Goal: Task Accomplishment & Management: Manage account settings

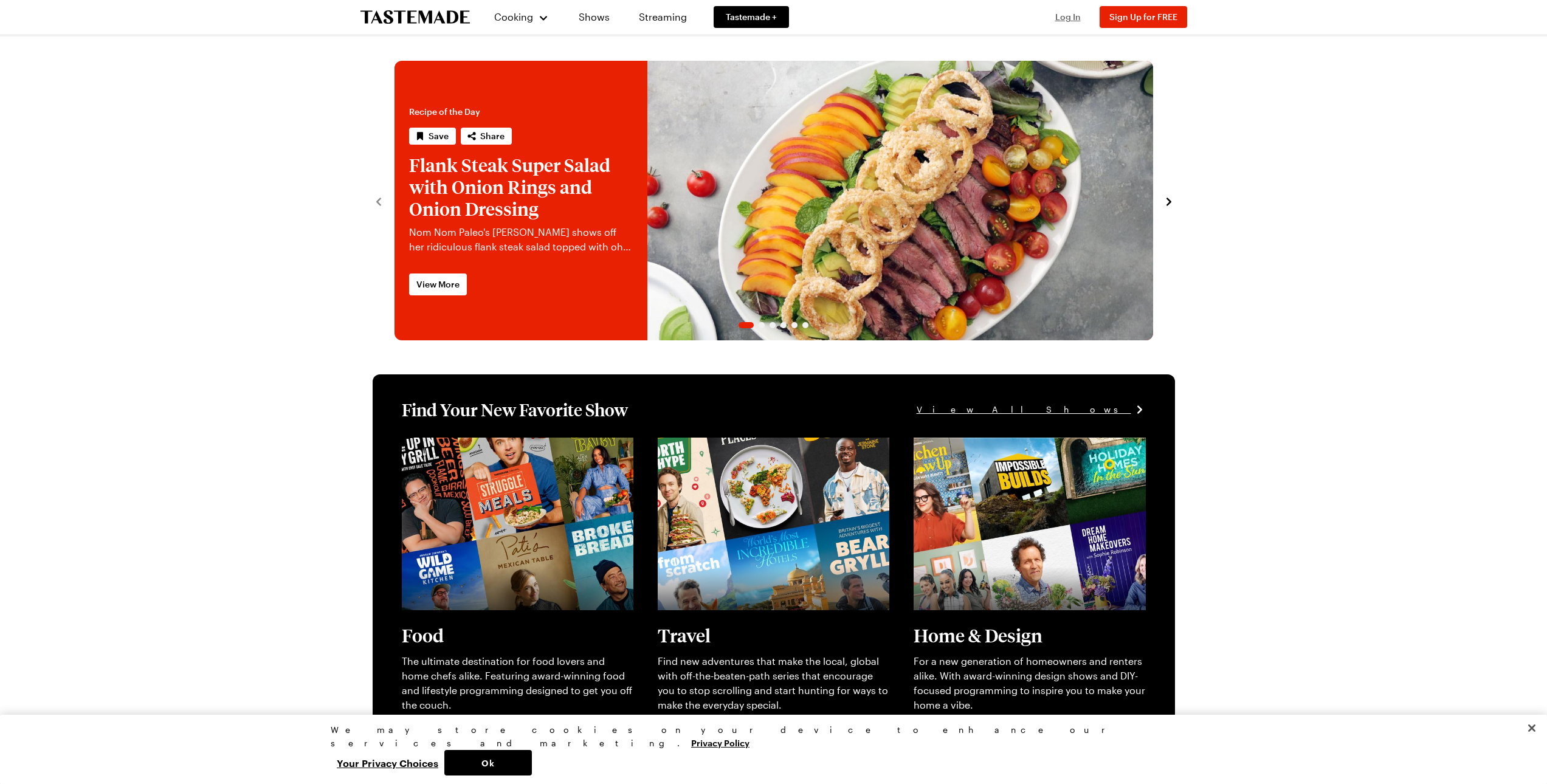
click at [1065, 17] on span "Log In" at bounding box center [1067, 16] width 25 height 11
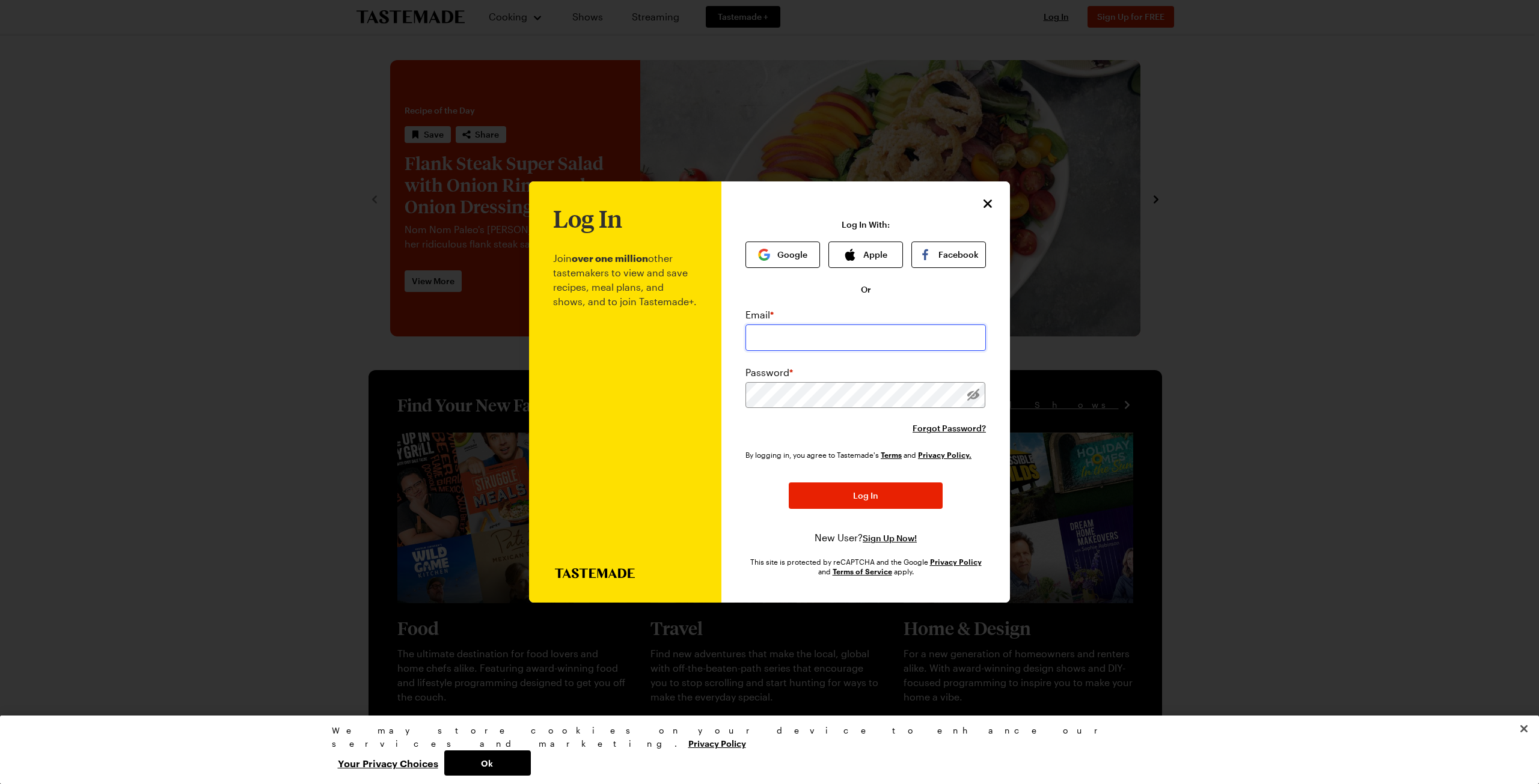
click at [778, 341] on input "email" at bounding box center [866, 337] width 241 height 26
type input "[PERSON_NAME][EMAIL_ADDRESS][PERSON_NAME][DOMAIN_NAME]"
click at [856, 510] on div "By logging in, you agree to Tastemade's Terms and Privacy Policy. Log In New Us…" at bounding box center [866, 498] width 241 height 96
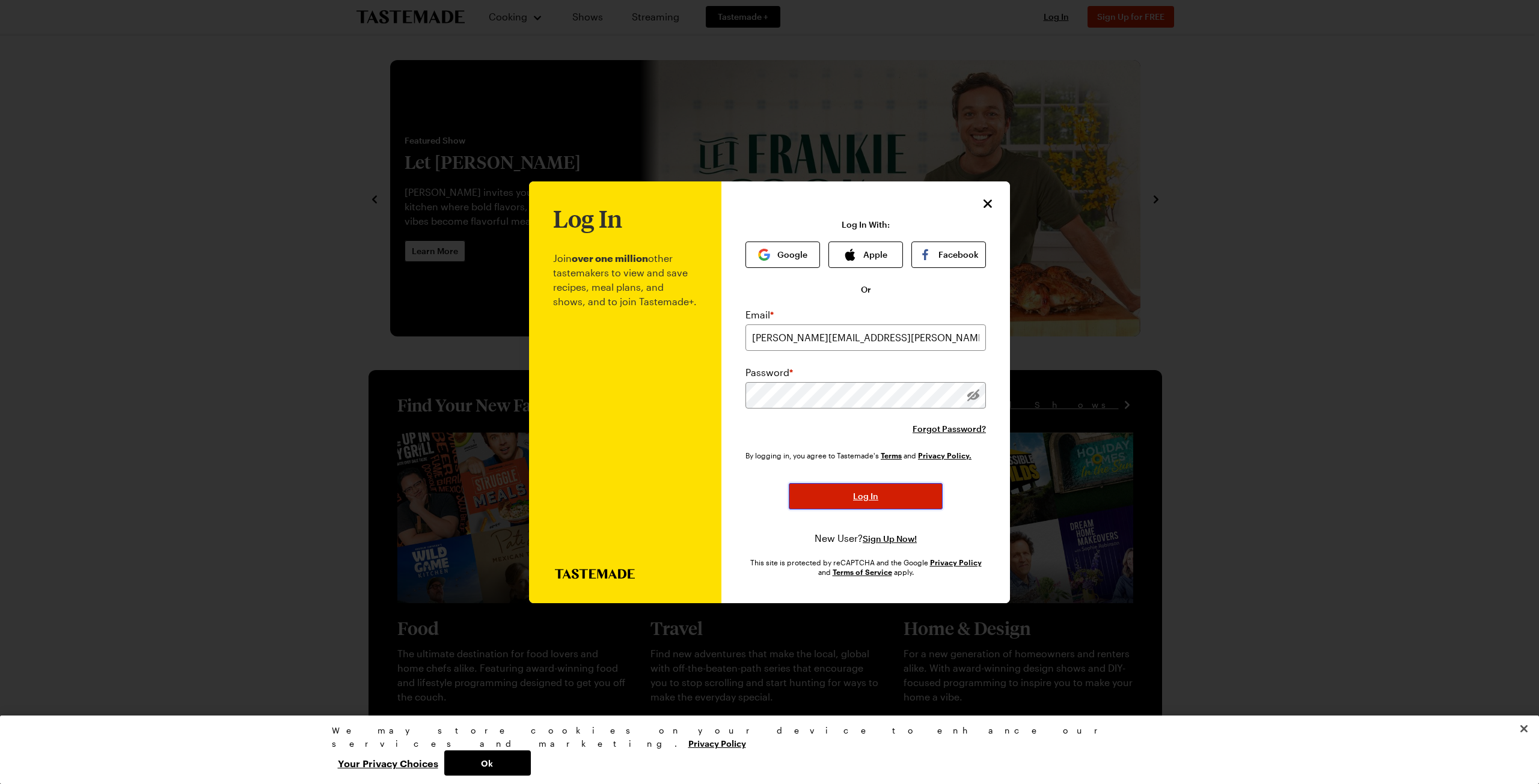
click at [865, 498] on span "Log In" at bounding box center [865, 496] width 25 height 12
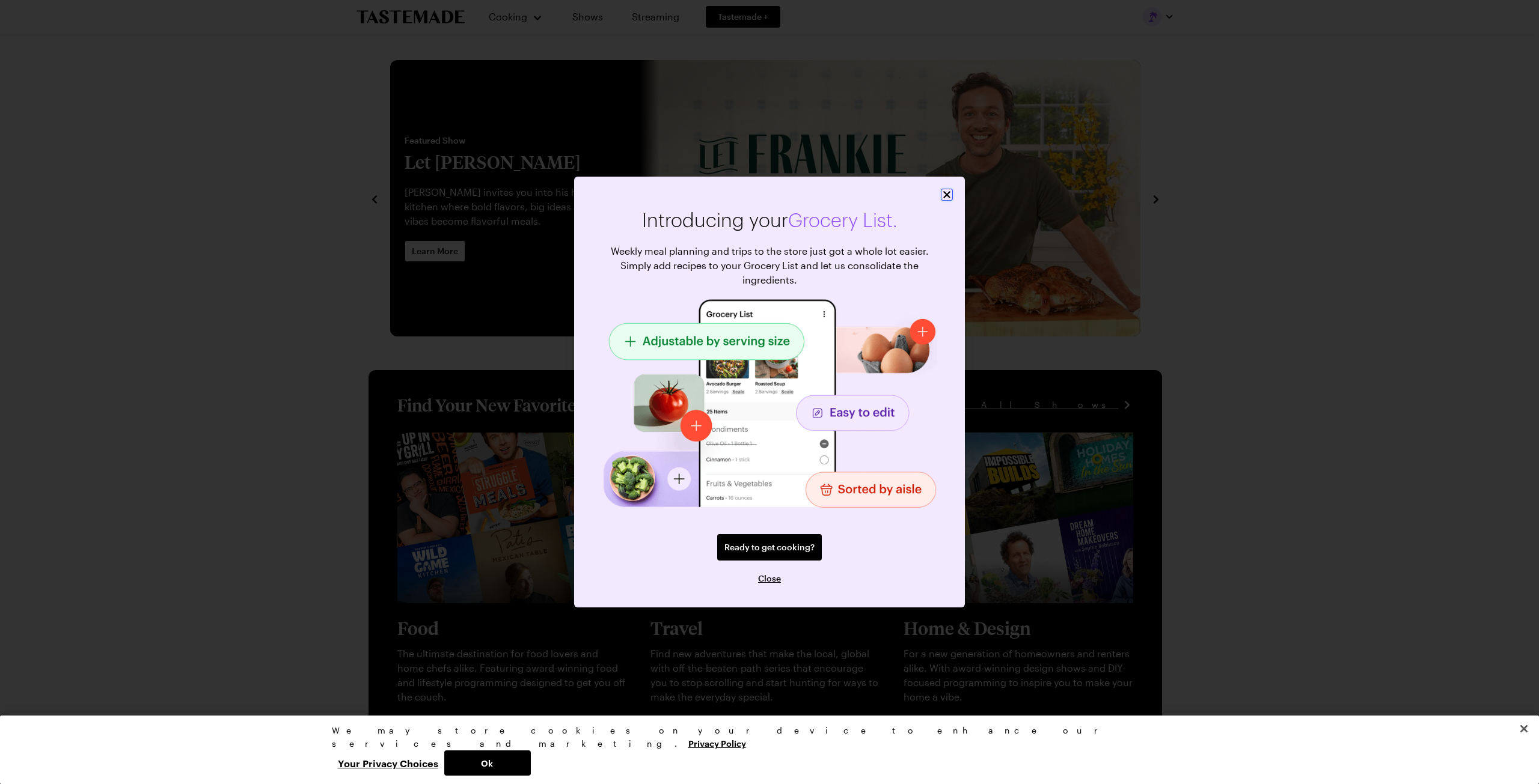
click at [946, 197] on icon "Close" at bounding box center [947, 194] width 12 height 12
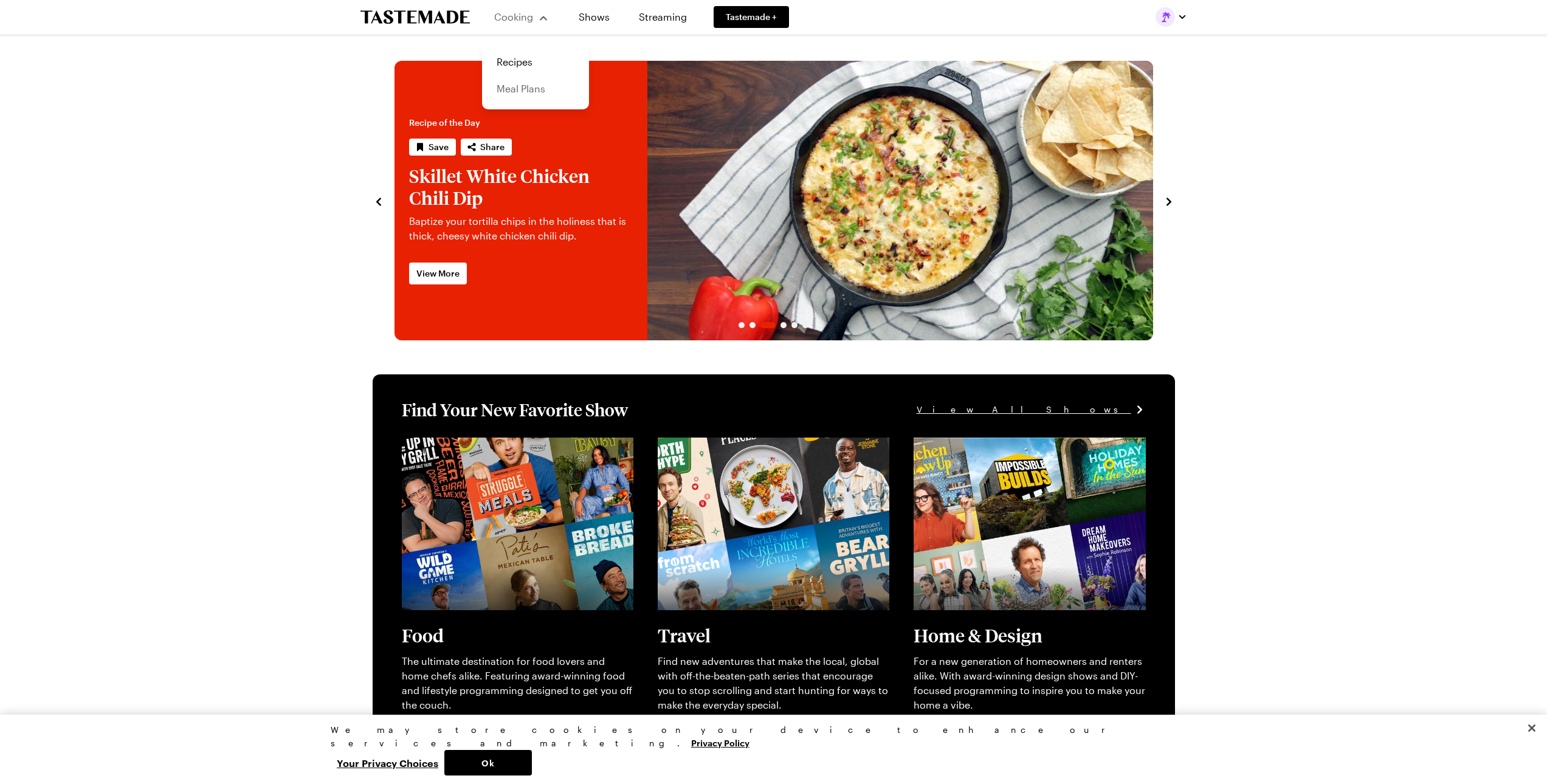
click at [516, 88] on link "Meal Plans" at bounding box center [536, 88] width 93 height 27
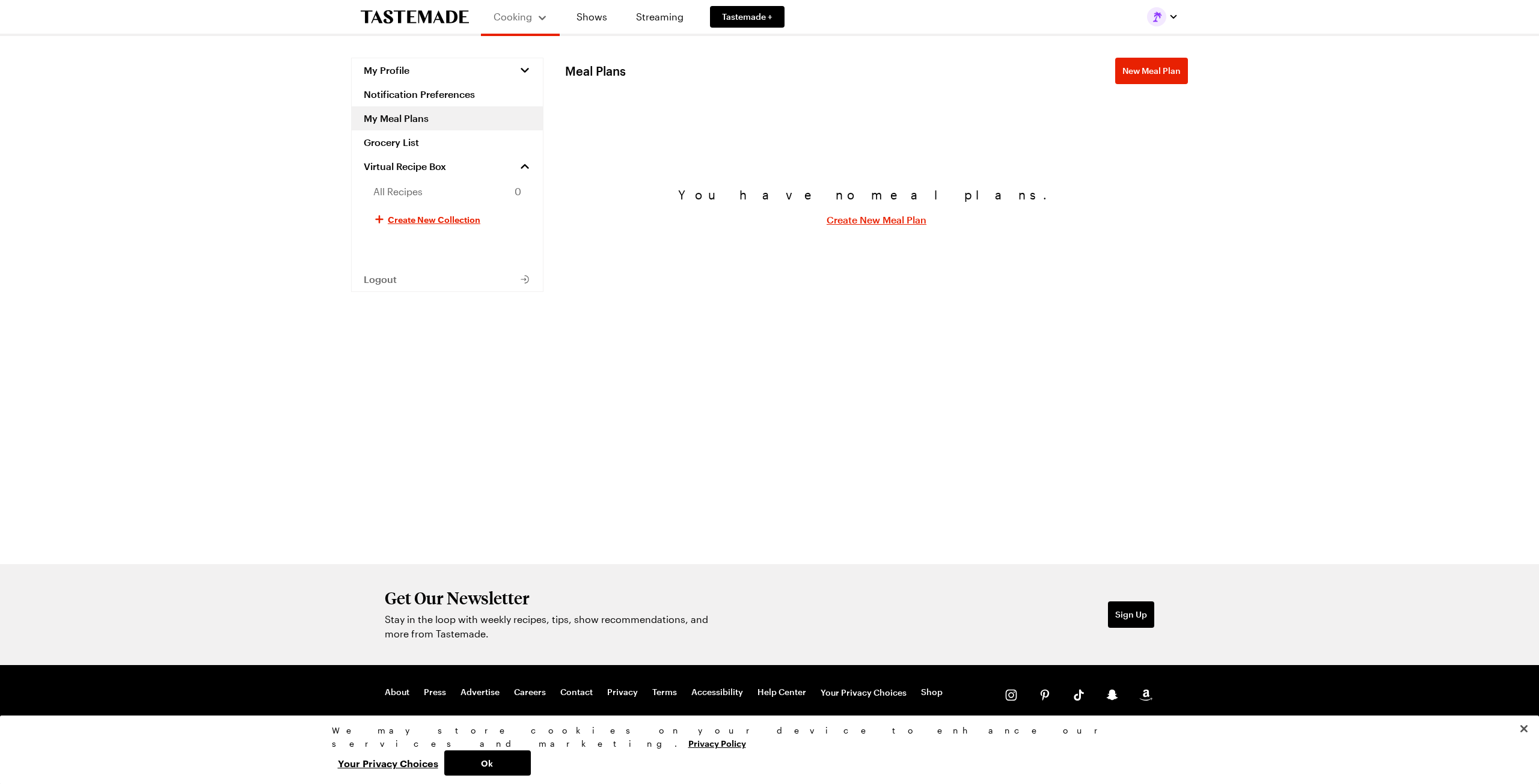
click at [868, 219] on link "Create New Meal Plan" at bounding box center [877, 220] width 100 height 14
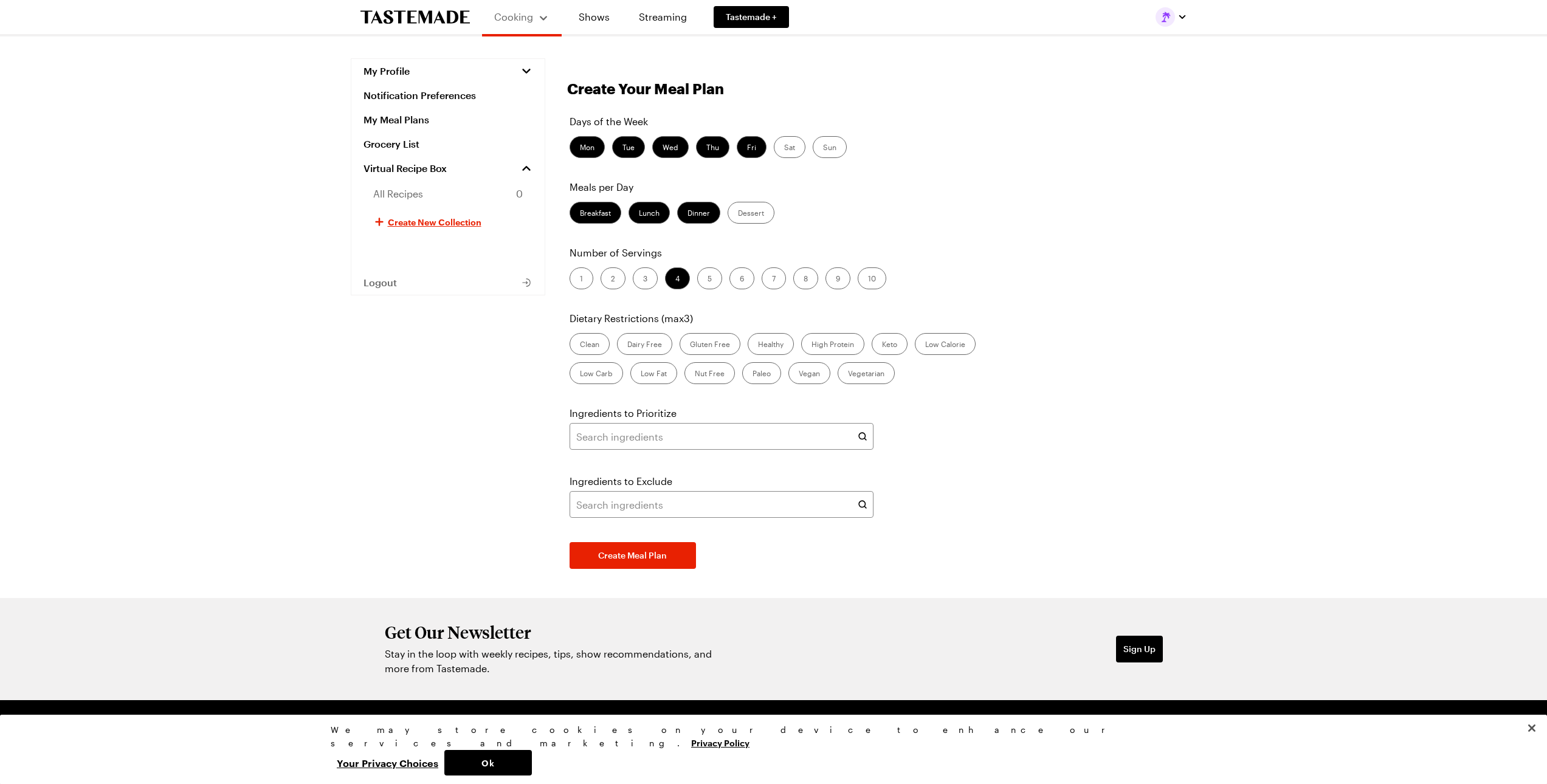
click at [645, 209] on label "Lunch" at bounding box center [649, 213] width 41 height 22
click at [639, 214] on input "Lunch" at bounding box center [639, 214] width 0 height 0
click at [594, 213] on label "Breakfast" at bounding box center [596, 213] width 52 height 22
click at [580, 214] on input "Breakfast" at bounding box center [580, 214] width 0 height 0
click at [710, 278] on label "5" at bounding box center [709, 278] width 25 height 22
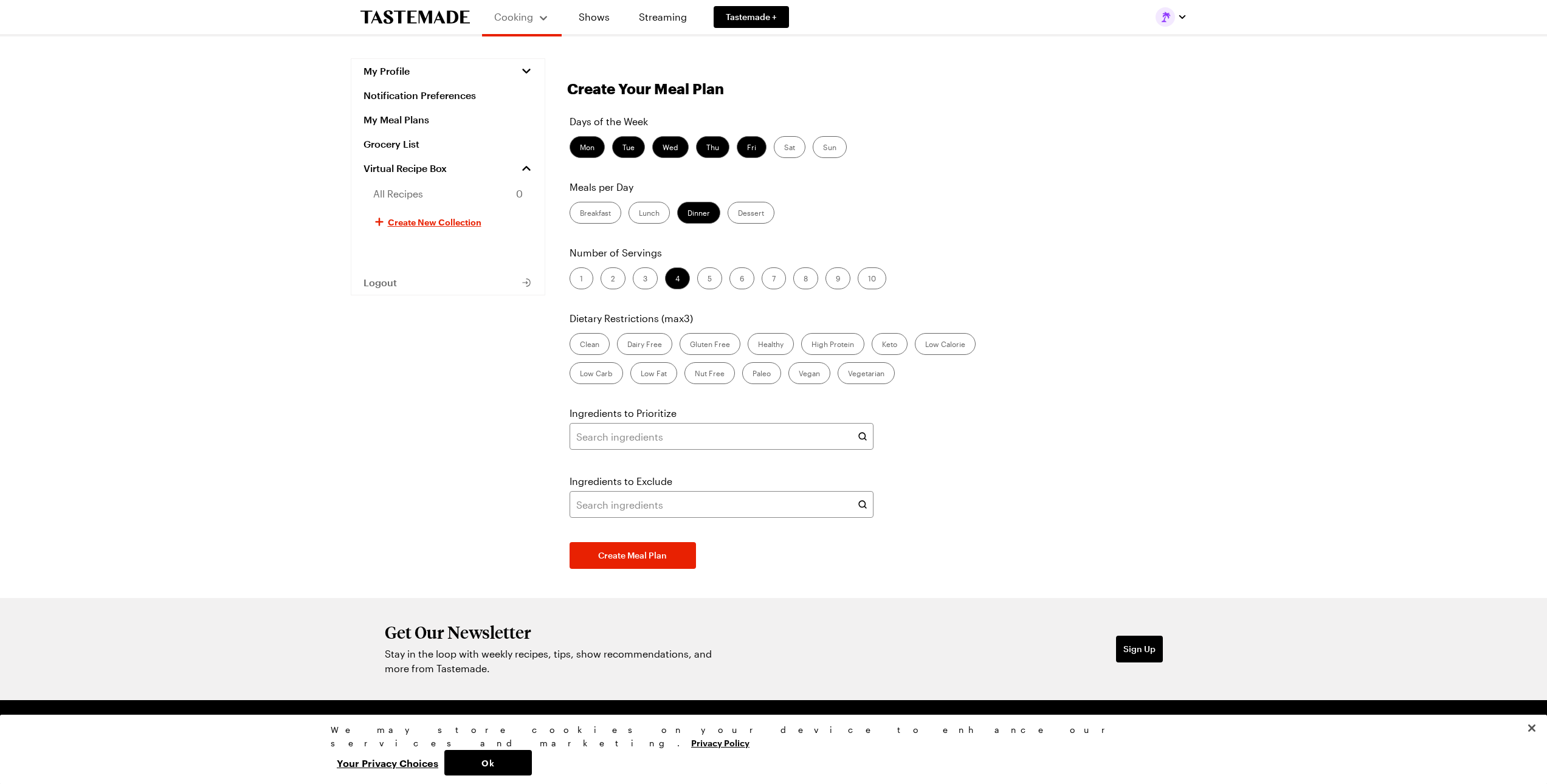
click at [708, 279] on input "5" at bounding box center [708, 279] width 0 height 0
click at [653, 502] on input "text" at bounding box center [722, 504] width 304 height 27
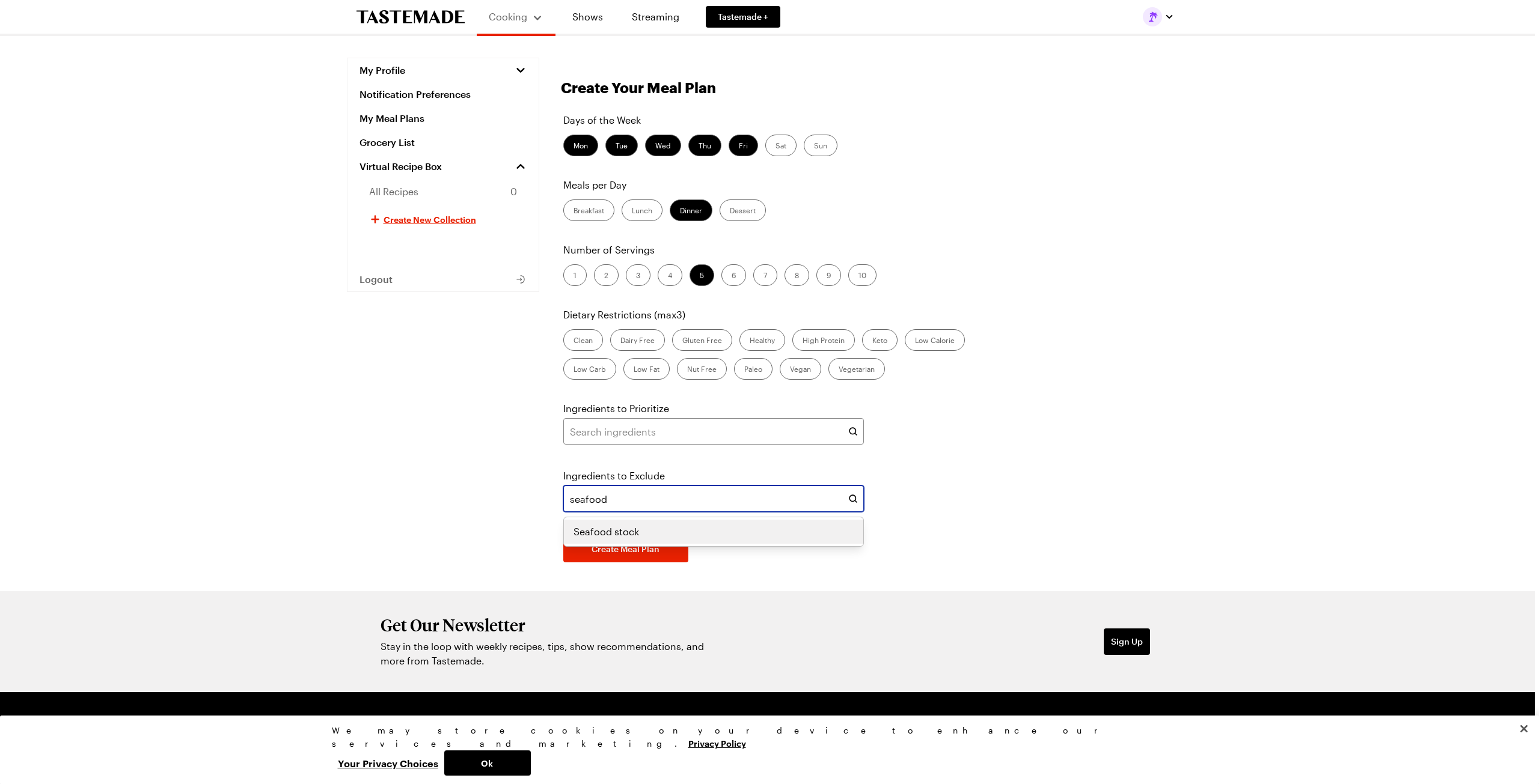
click at [621, 534] on span "Seafood stock" at bounding box center [606, 532] width 66 height 14
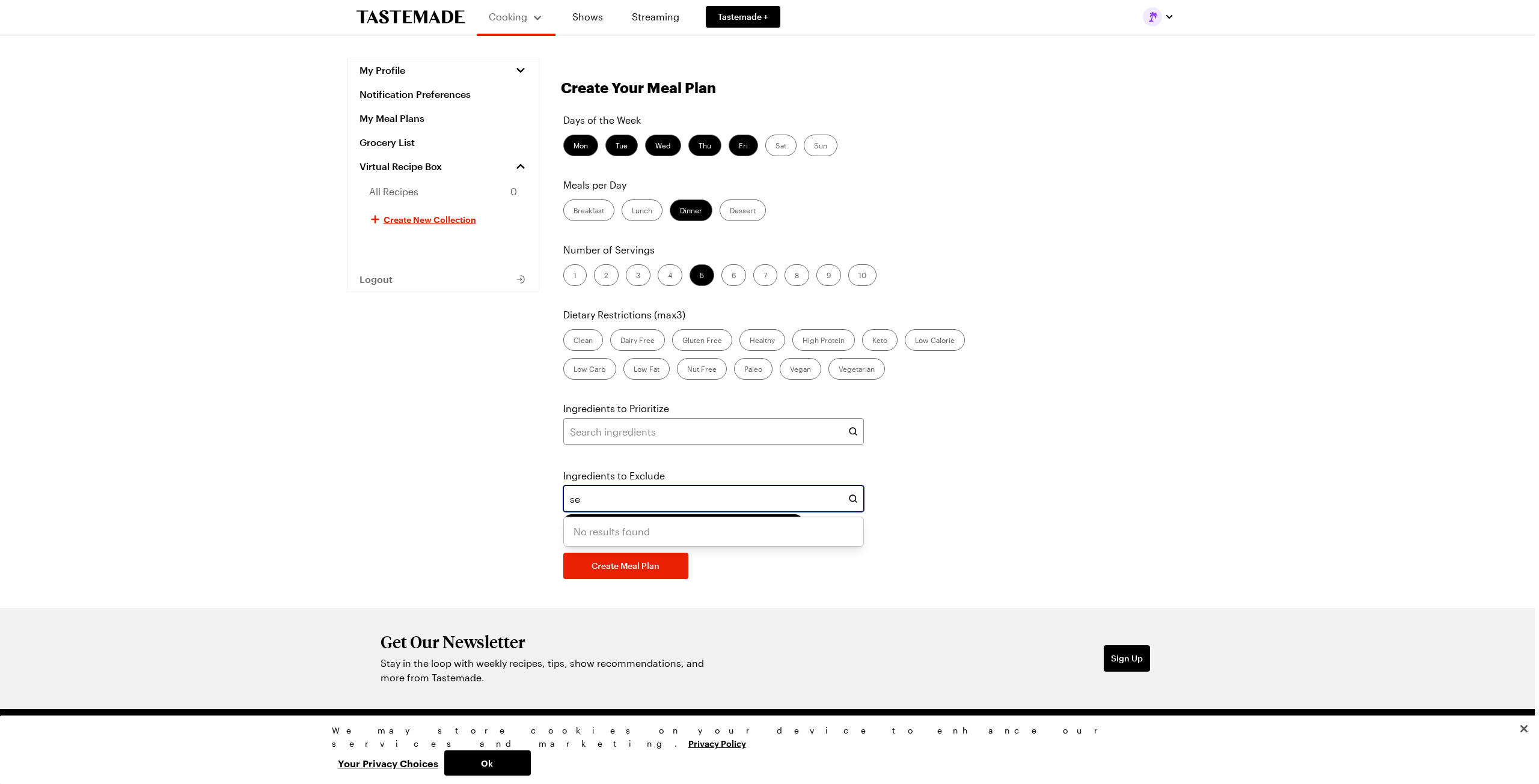
type input "s"
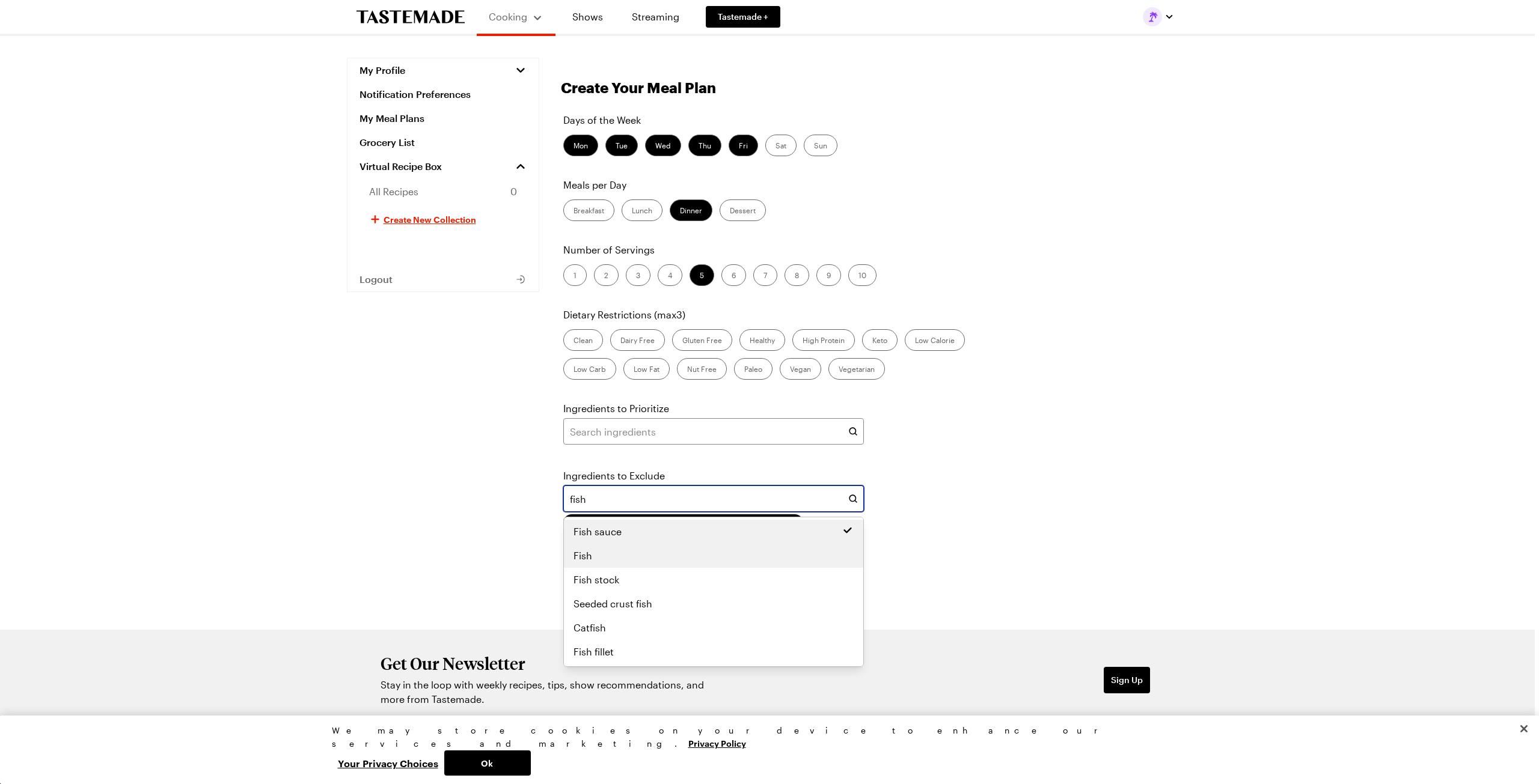
click at [595, 550] on div "Fish" at bounding box center [713, 556] width 280 height 14
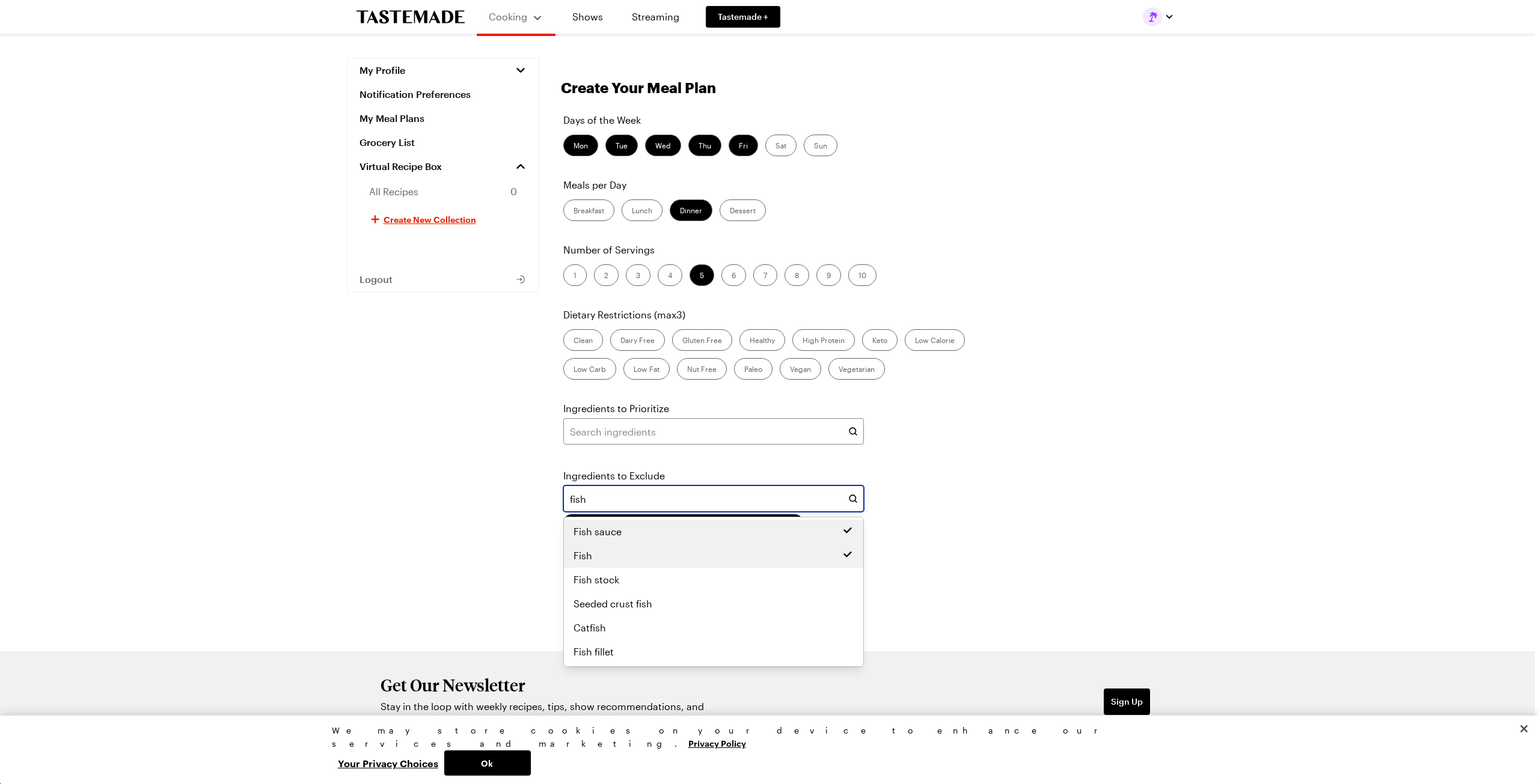
drag, startPoint x: 611, startPoint y: 502, endPoint x: 501, endPoint y: 498, distance: 110.1
click at [501, 498] on div "My Profile Notification Preferences My Meal Plans Grocery List Virtual Recipe B…" at bounding box center [765, 355] width 865 height 594
click at [595, 533] on span "Shrimp" at bounding box center [589, 532] width 33 height 14
click at [600, 534] on span "Shrimp" at bounding box center [589, 532] width 33 height 14
click at [590, 554] on span "Shrimp paste" at bounding box center [604, 556] width 61 height 14
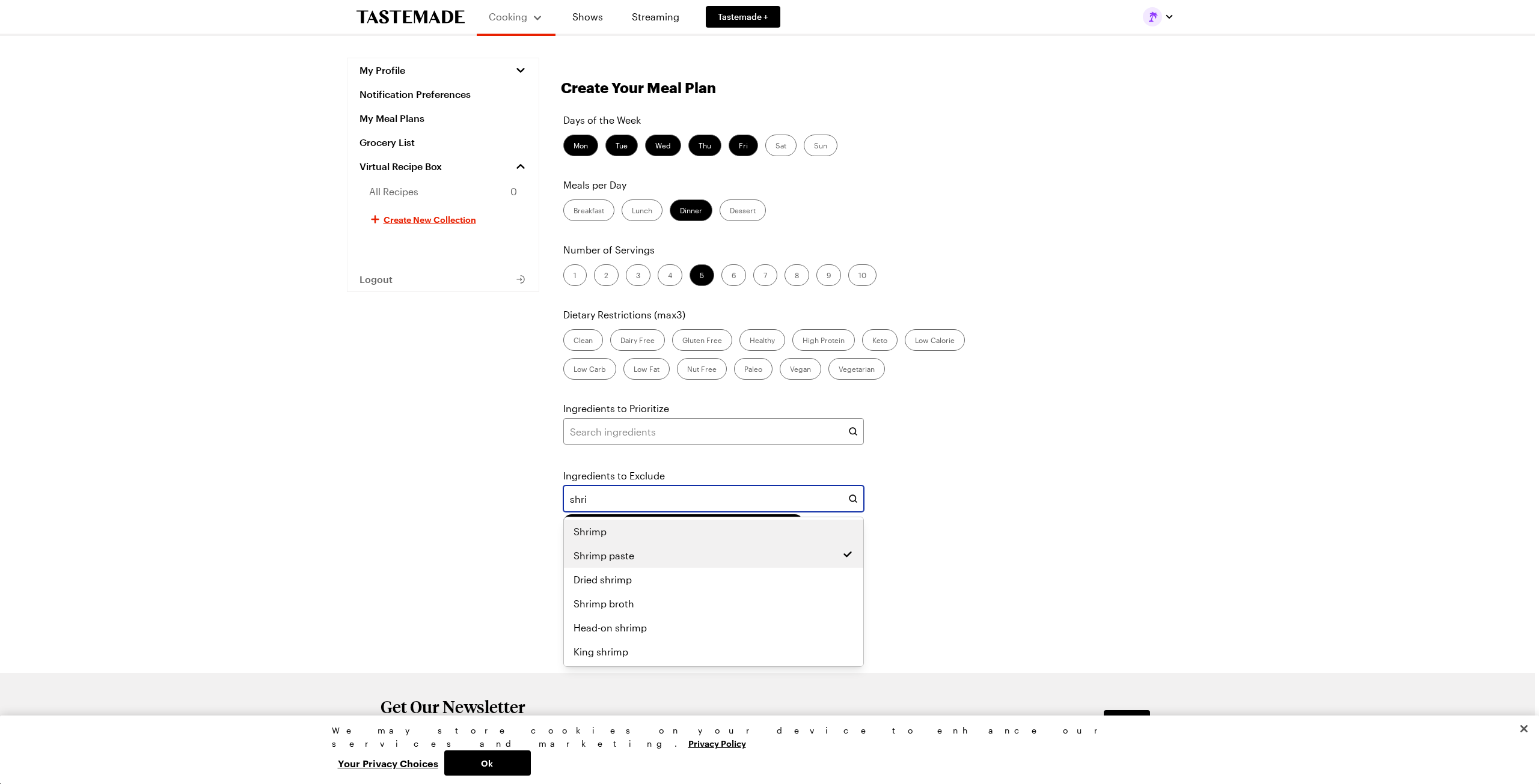
click at [588, 530] on span "Shrimp" at bounding box center [589, 532] width 33 height 14
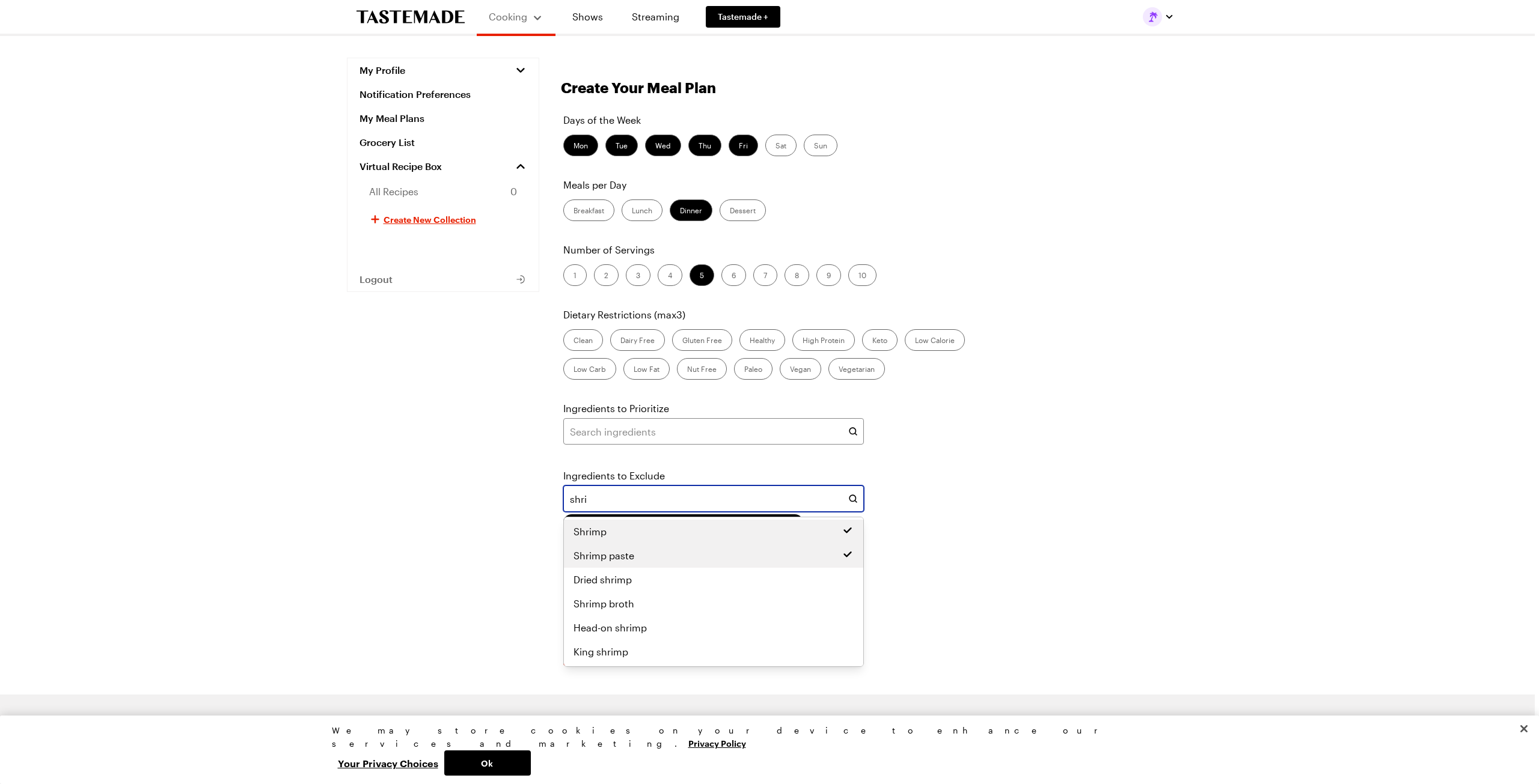
type input "shri"
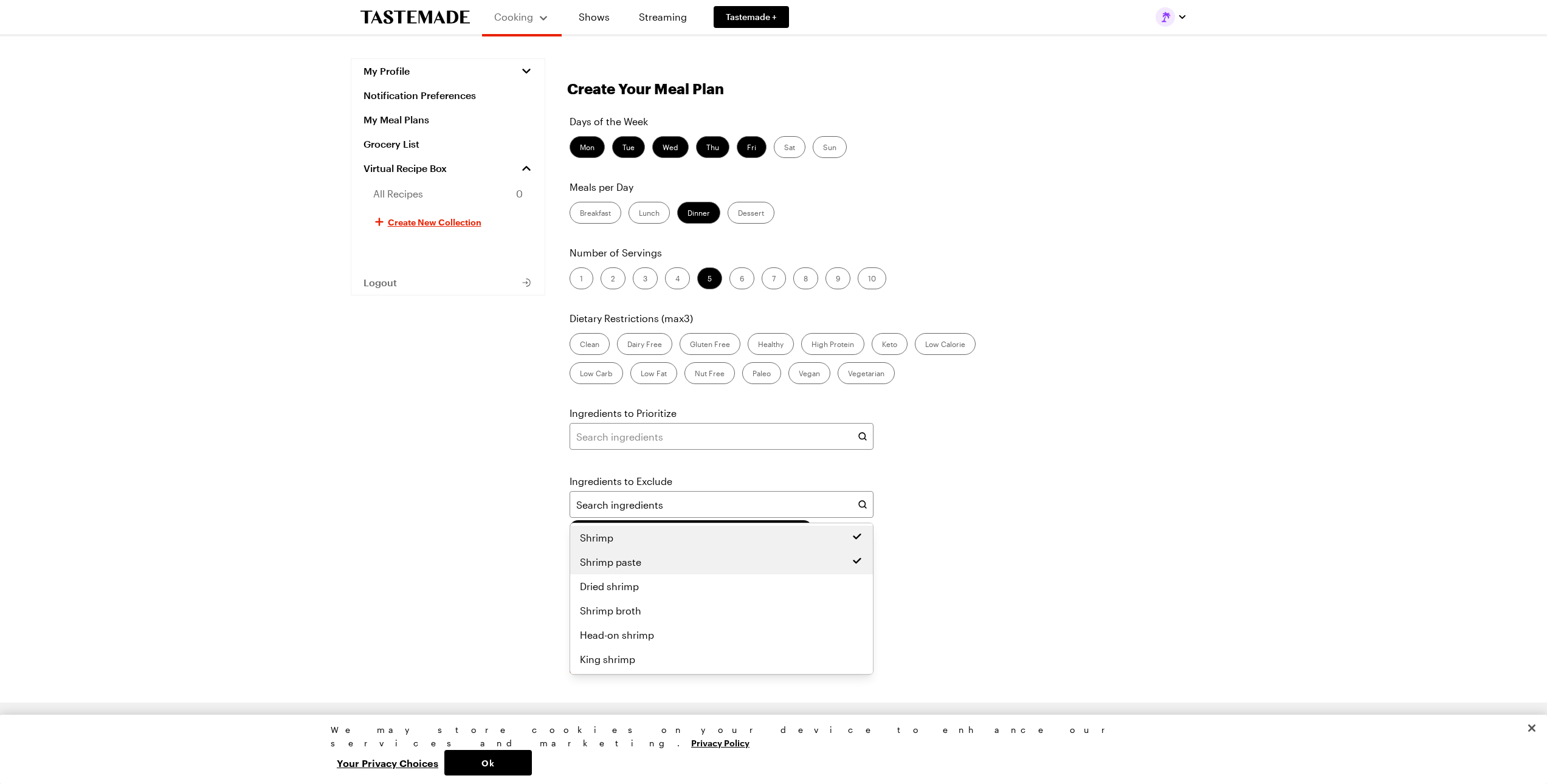
click at [979, 577] on div "Days of the Week Mon Tue Wed Thu Fri Sat Sun Meals per Day Breakfast Lunch Dinn…" at bounding box center [882, 394] width 630 height 559
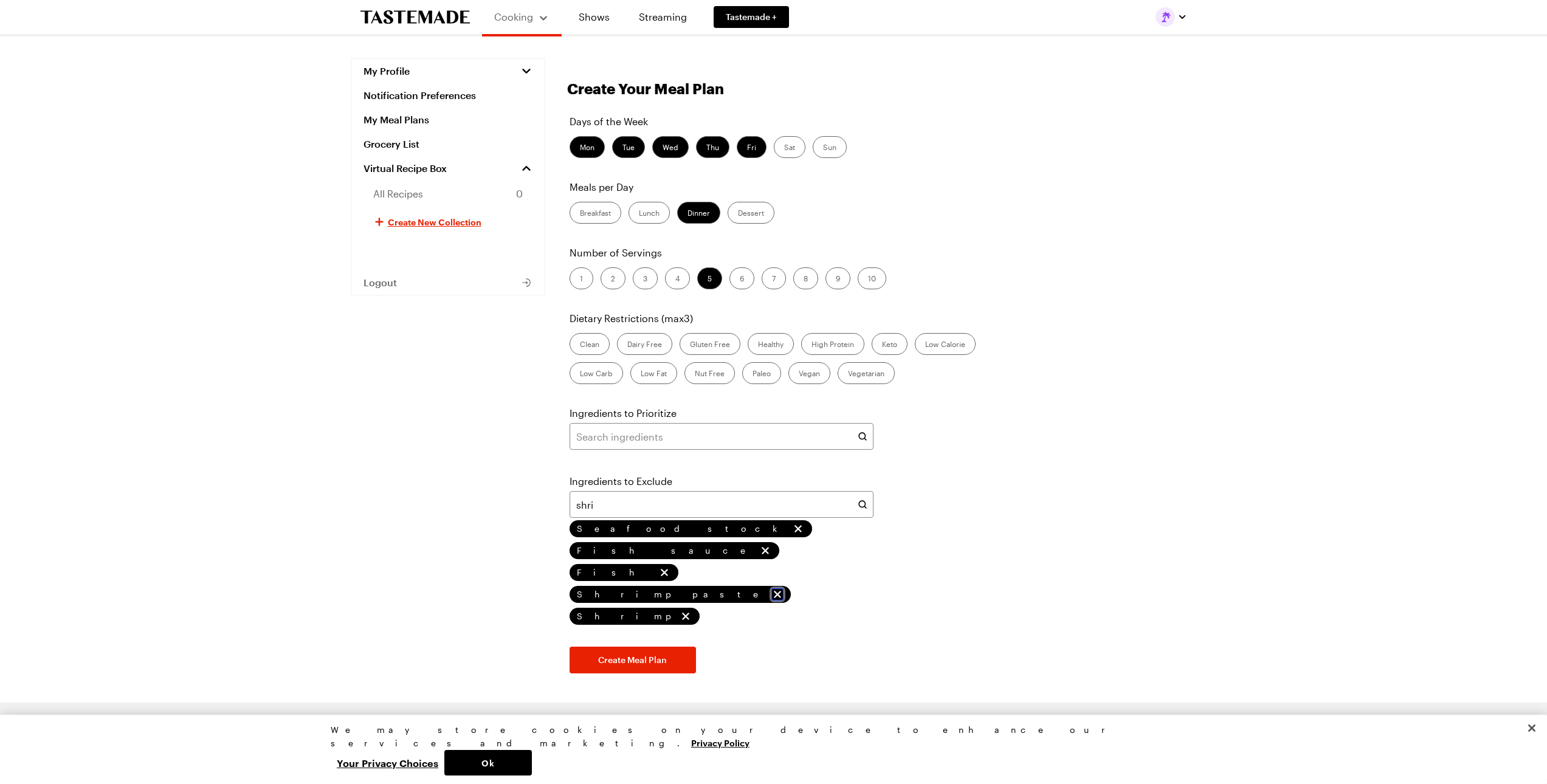
click at [783, 588] on icon "remove Shrimp paste" at bounding box center [777, 594] width 12 height 12
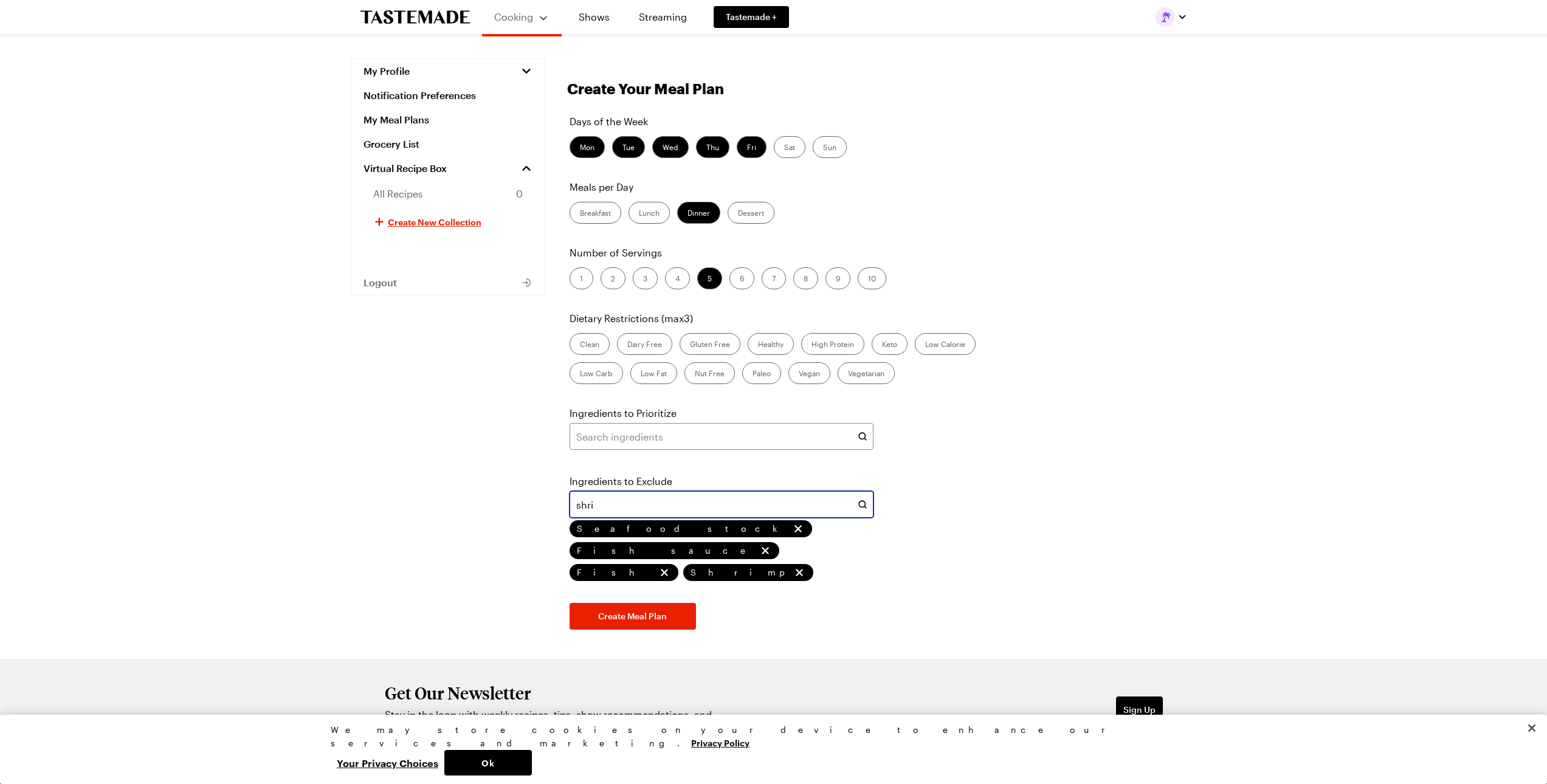
drag, startPoint x: 670, startPoint y: 503, endPoint x: 533, endPoint y: 501, distance: 137.0
click at [533, 501] on div "My Profile Notification Preferences My Meal Plans Grocery List Virtual Recipe B…" at bounding box center [774, 359] width 875 height 601
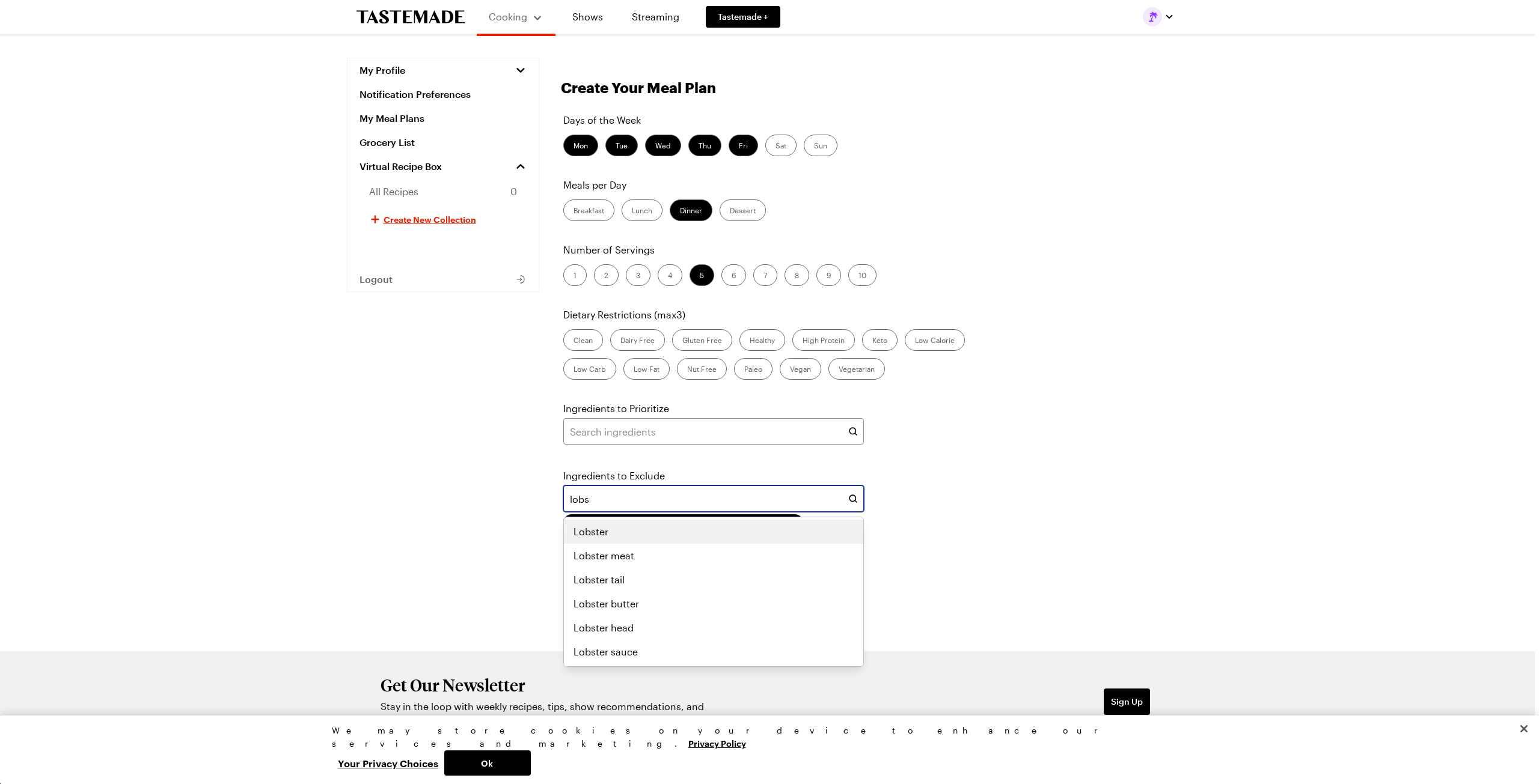
click at [595, 538] on span "Lobster" at bounding box center [590, 532] width 35 height 14
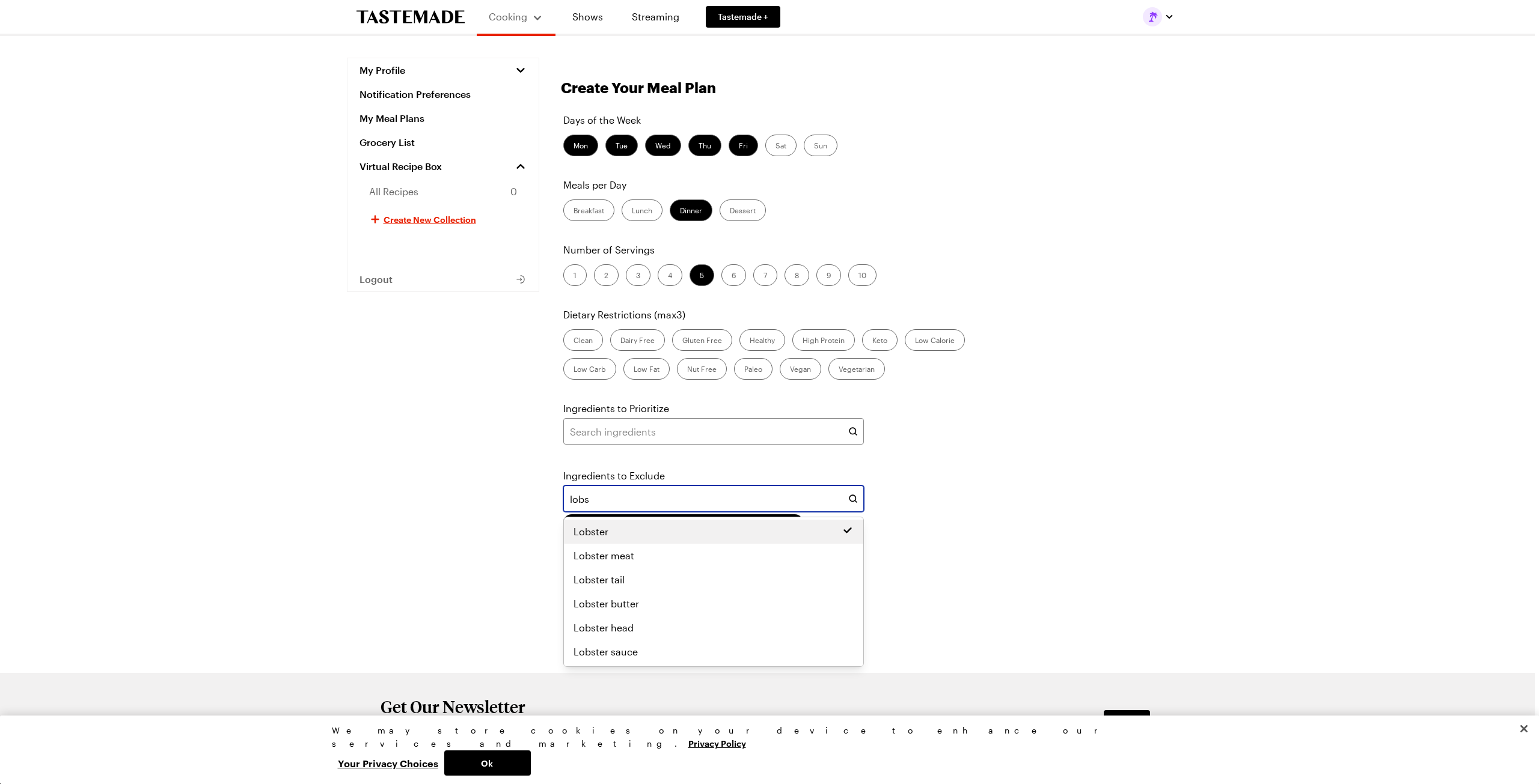
click at [595, 533] on span "Lobster" at bounding box center [590, 532] width 35 height 14
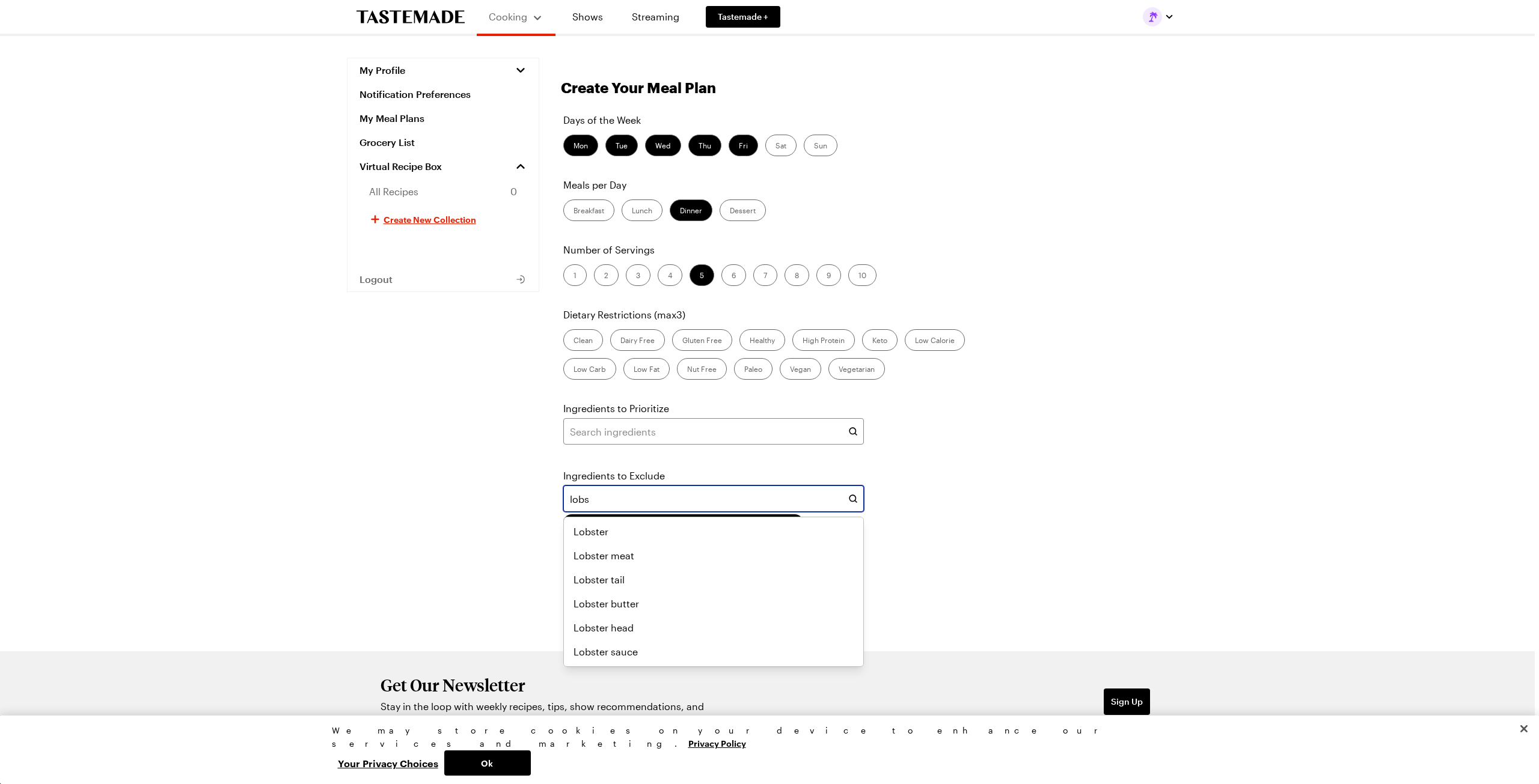
drag, startPoint x: 693, startPoint y: 498, endPoint x: 535, endPoint y: 497, distance: 158.0
click at [537, 497] on div "My Profile Notification Preferences My Meal Plans Grocery List Virtual Recipe B…" at bounding box center [765, 355] width 865 height 594
click at [590, 534] on span "Crab" at bounding box center [584, 532] width 22 height 14
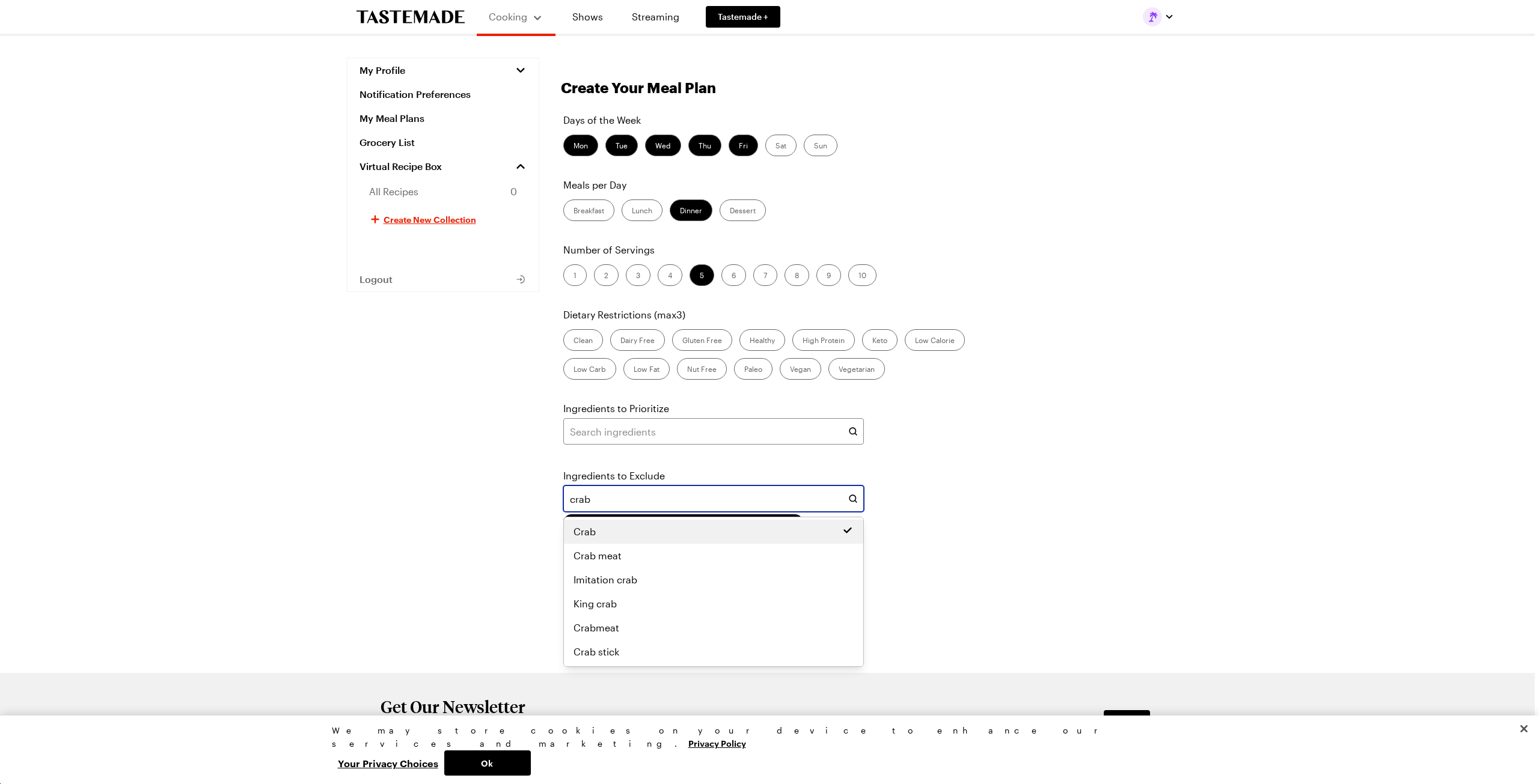
type input "crab"
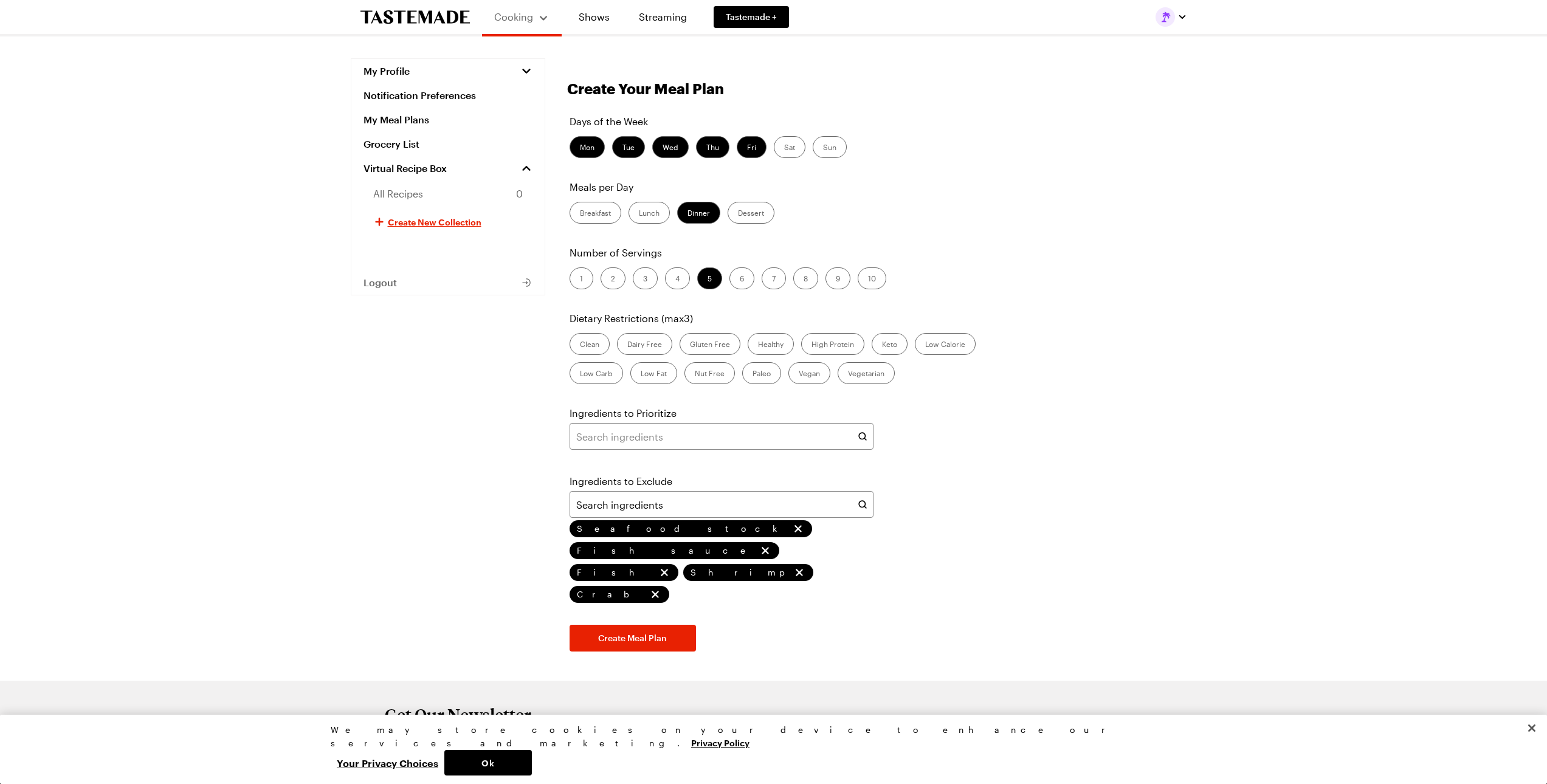
click at [1067, 532] on div "Days of the Week Mon Tue Wed Thu Fri Sat Sun Meals per Day Breakfast Lunch Dinn…" at bounding box center [882, 383] width 630 height 537
type input "crab"
click at [616, 632] on span "Create Meal Plan" at bounding box center [632, 638] width 69 height 12
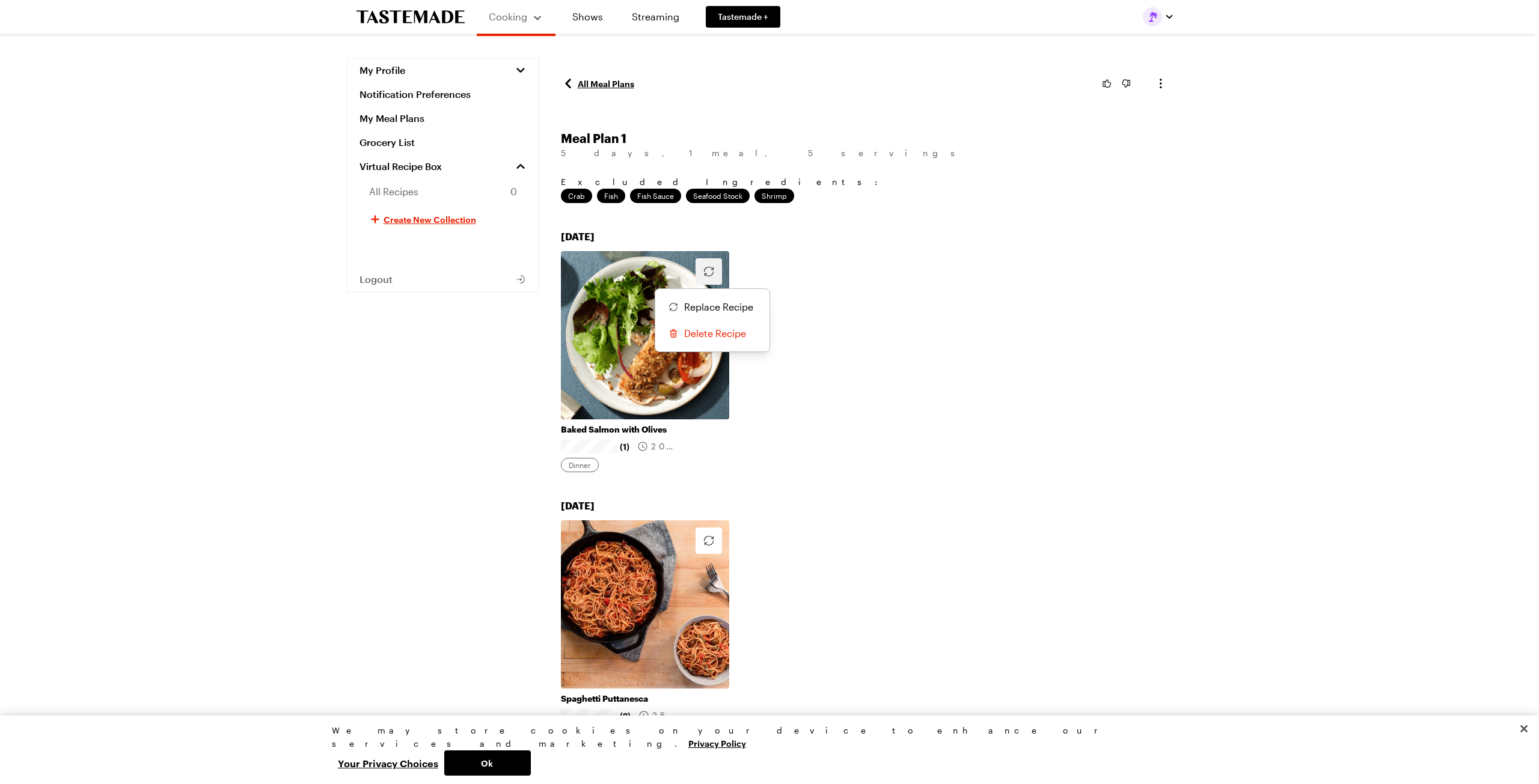
click at [710, 271] on icon "button" at bounding box center [709, 271] width 14 height 14
click at [708, 310] on span "Replace Recipe" at bounding box center [719, 307] width 69 height 14
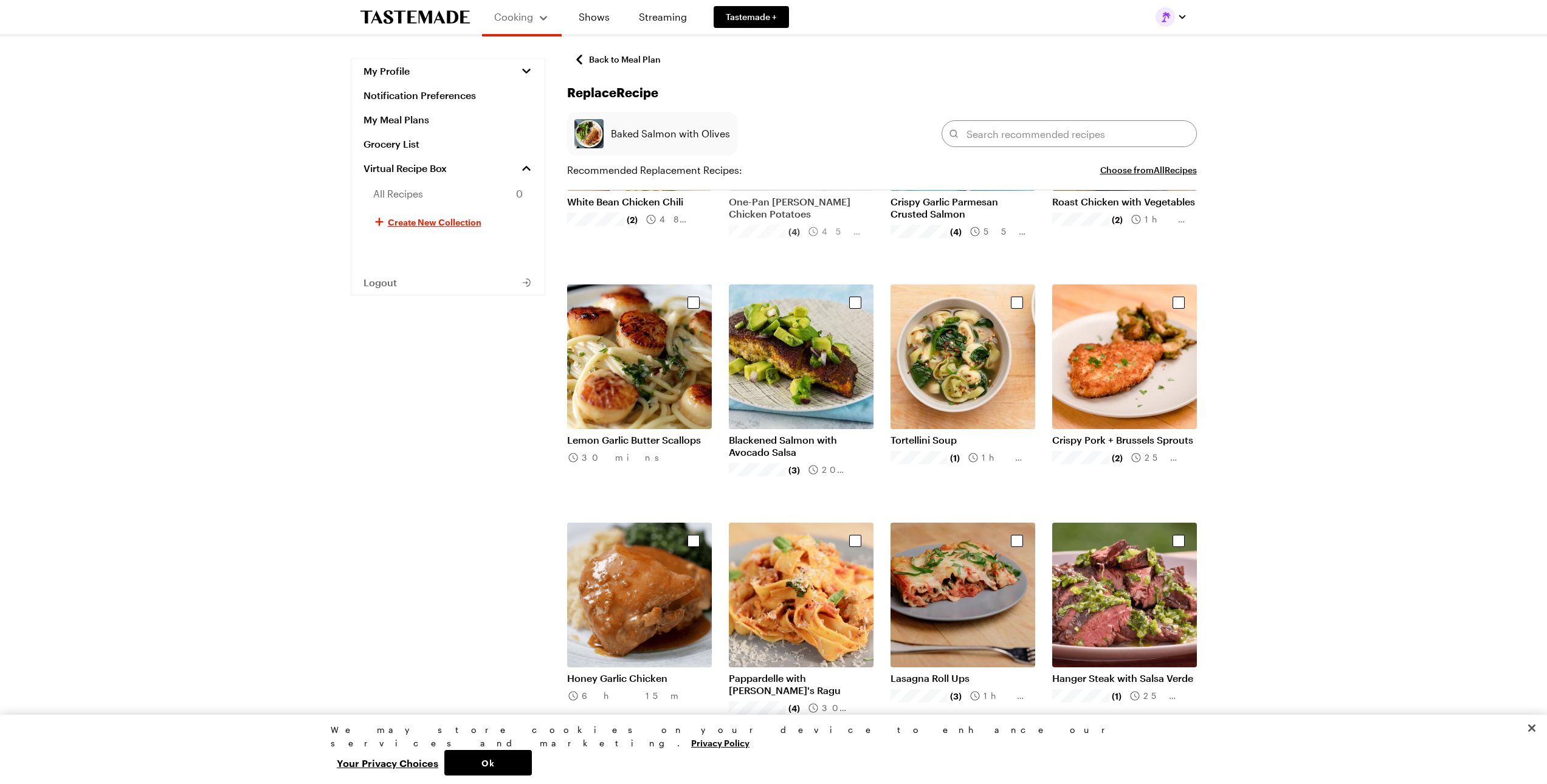
scroll to position [425, 0]
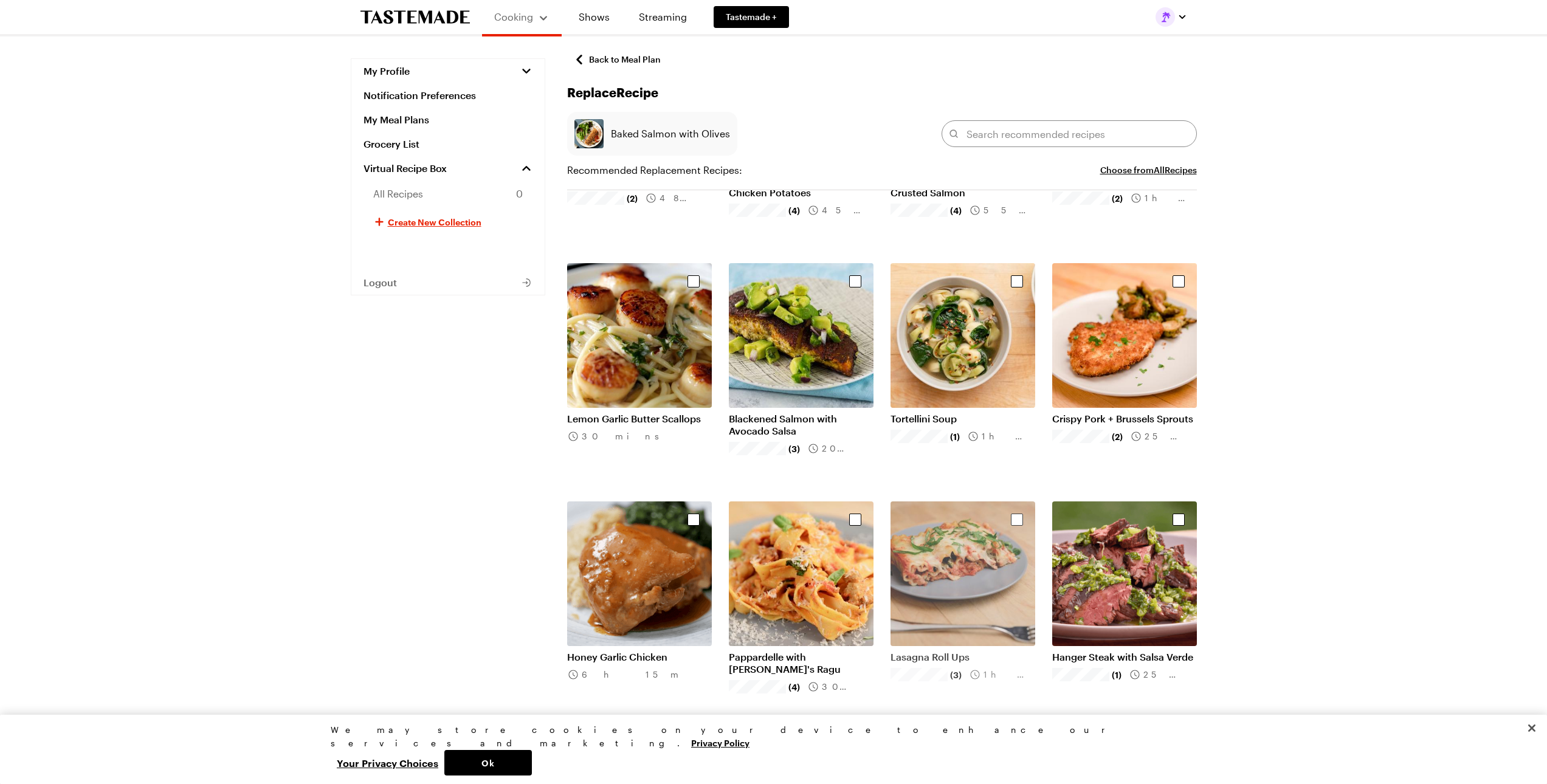
click at [1013, 519] on div "Select recipe" at bounding box center [1016, 519] width 12 height 12
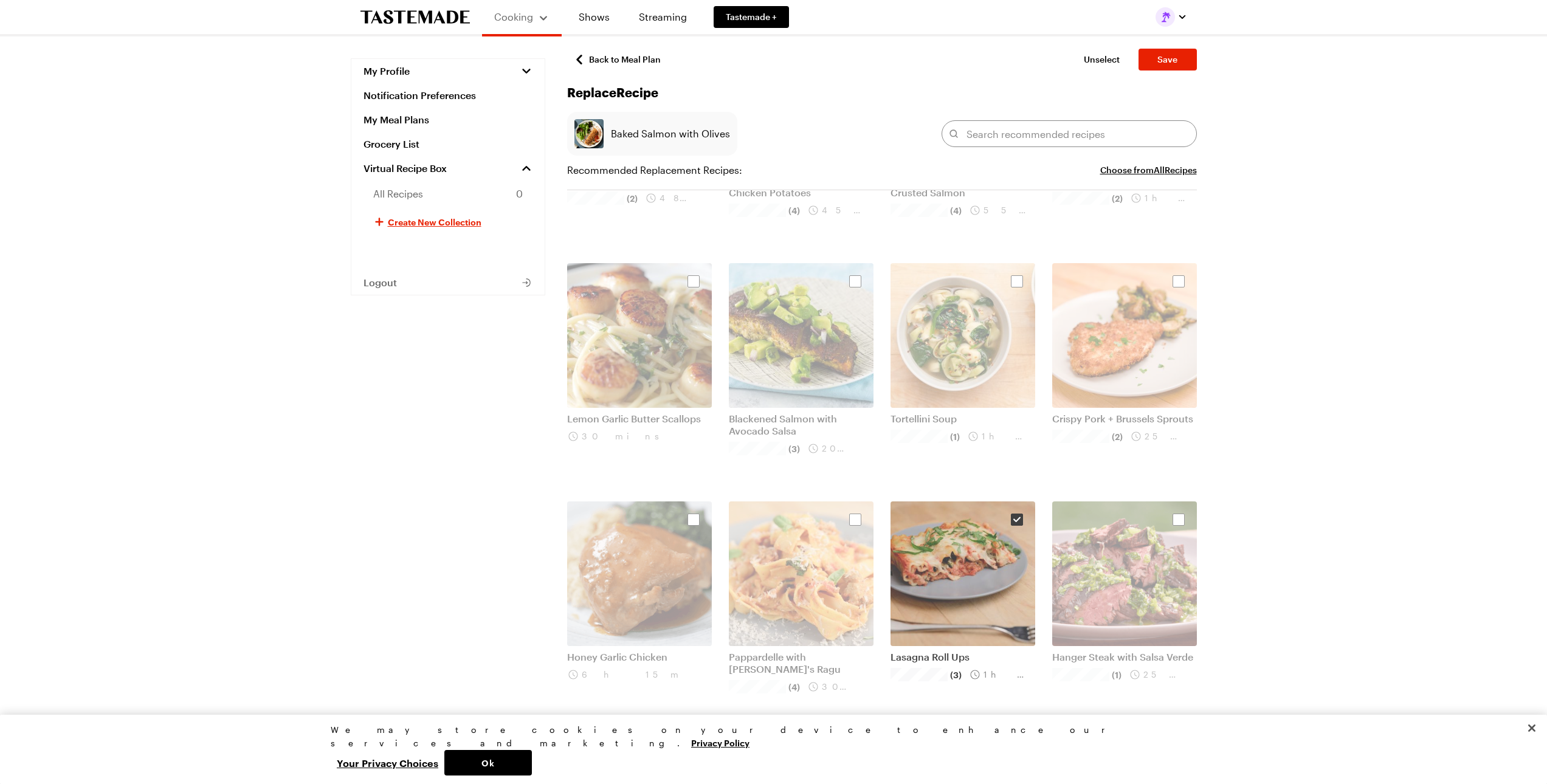
click at [1013, 519] on icon "Select recipe" at bounding box center [1015, 519] width 7 height 6
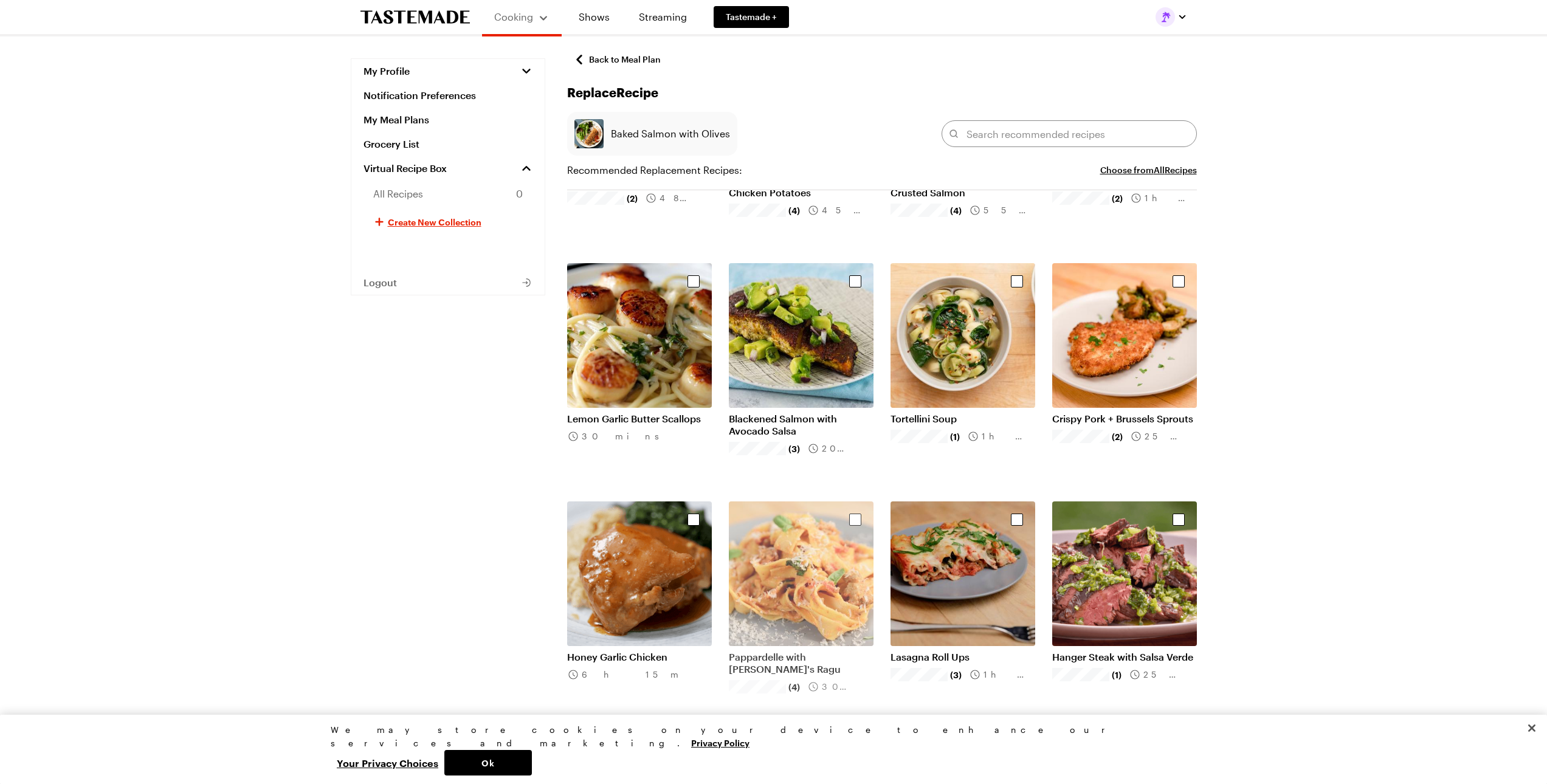
click at [852, 519] on div "Select recipe" at bounding box center [855, 519] width 12 height 12
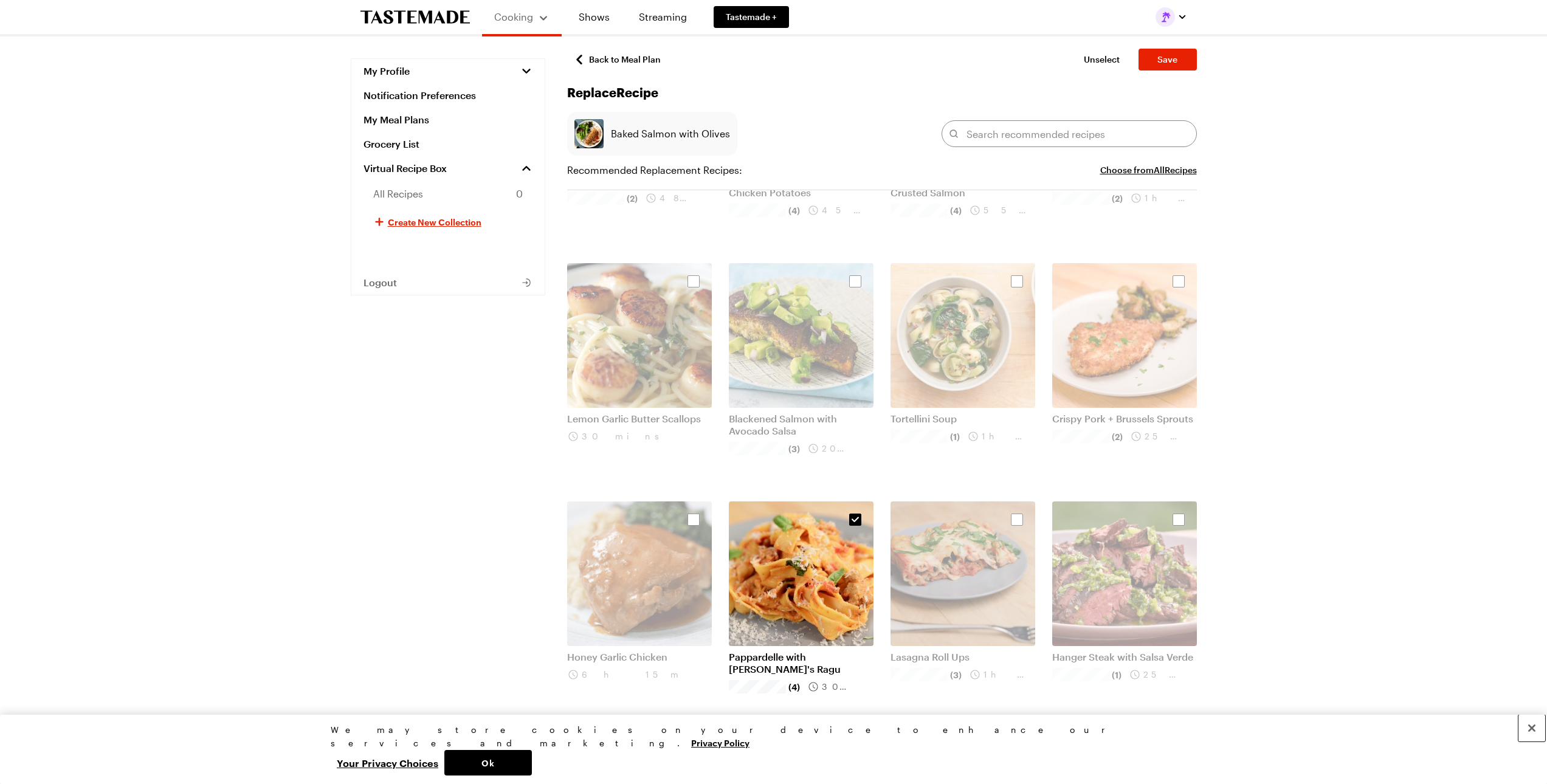
click at [1537, 742] on button "Close" at bounding box center [1531, 728] width 27 height 27
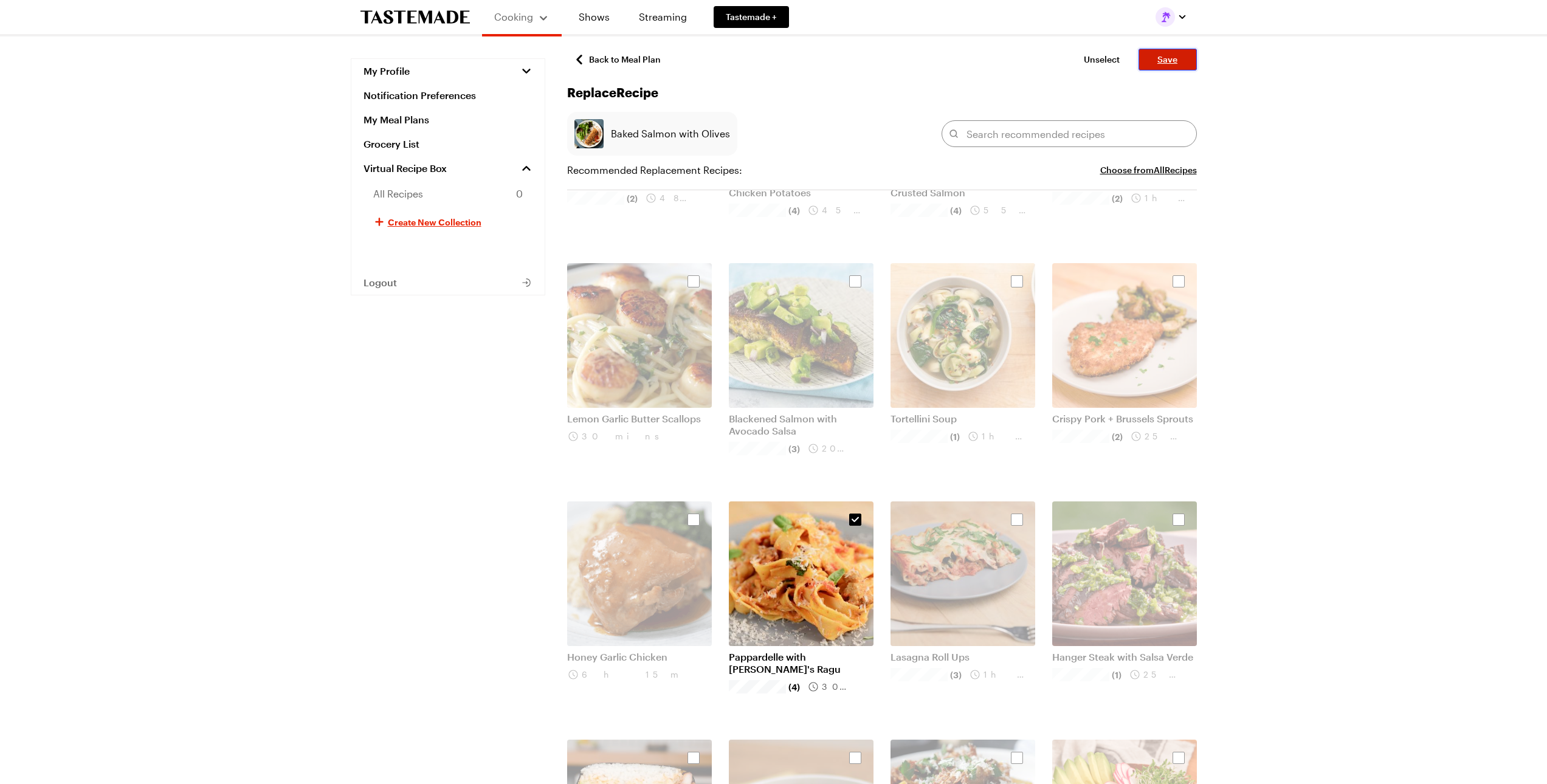
click at [1166, 58] on span "Save" at bounding box center [1167, 59] width 20 height 12
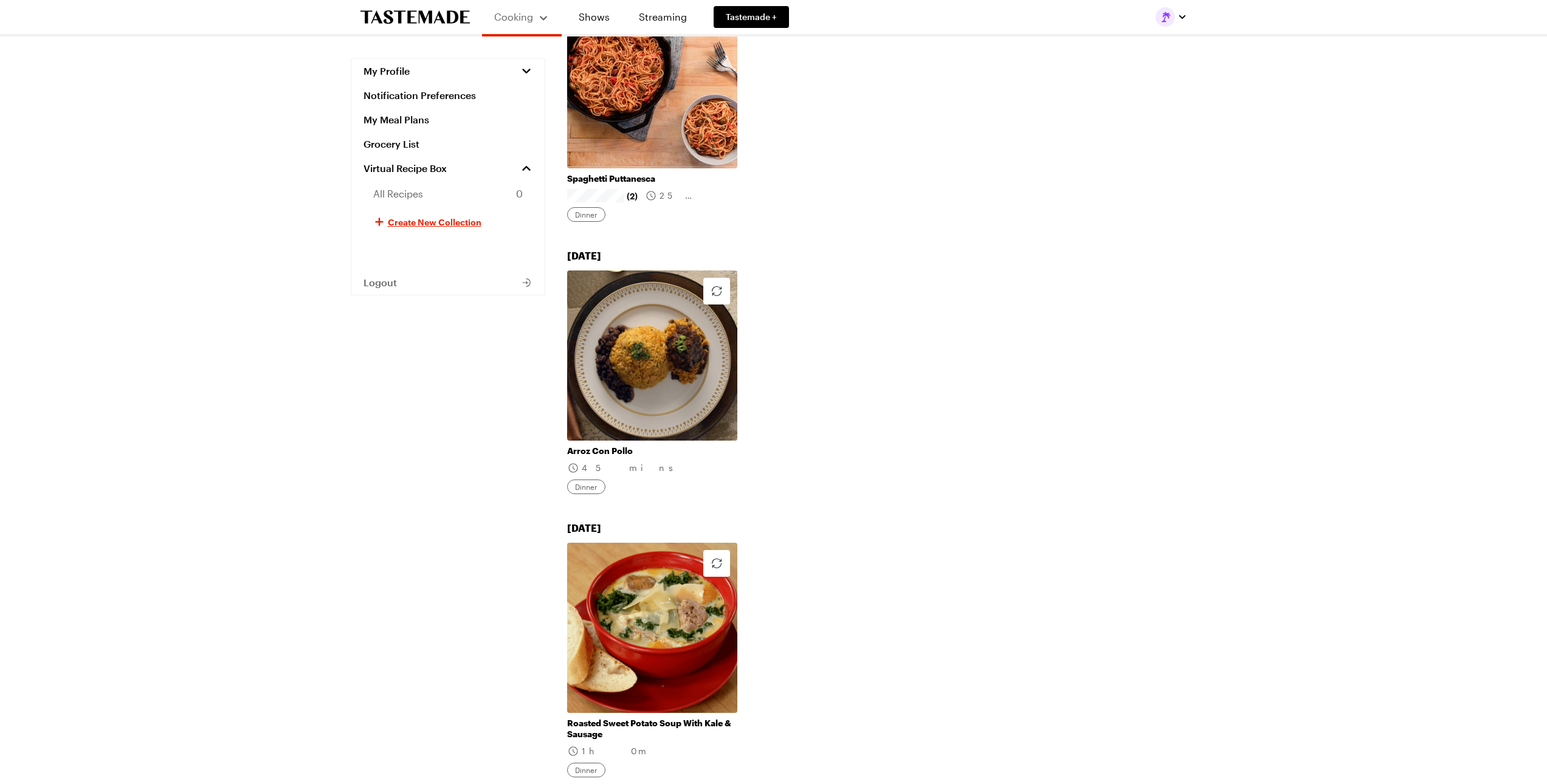
scroll to position [364, 0]
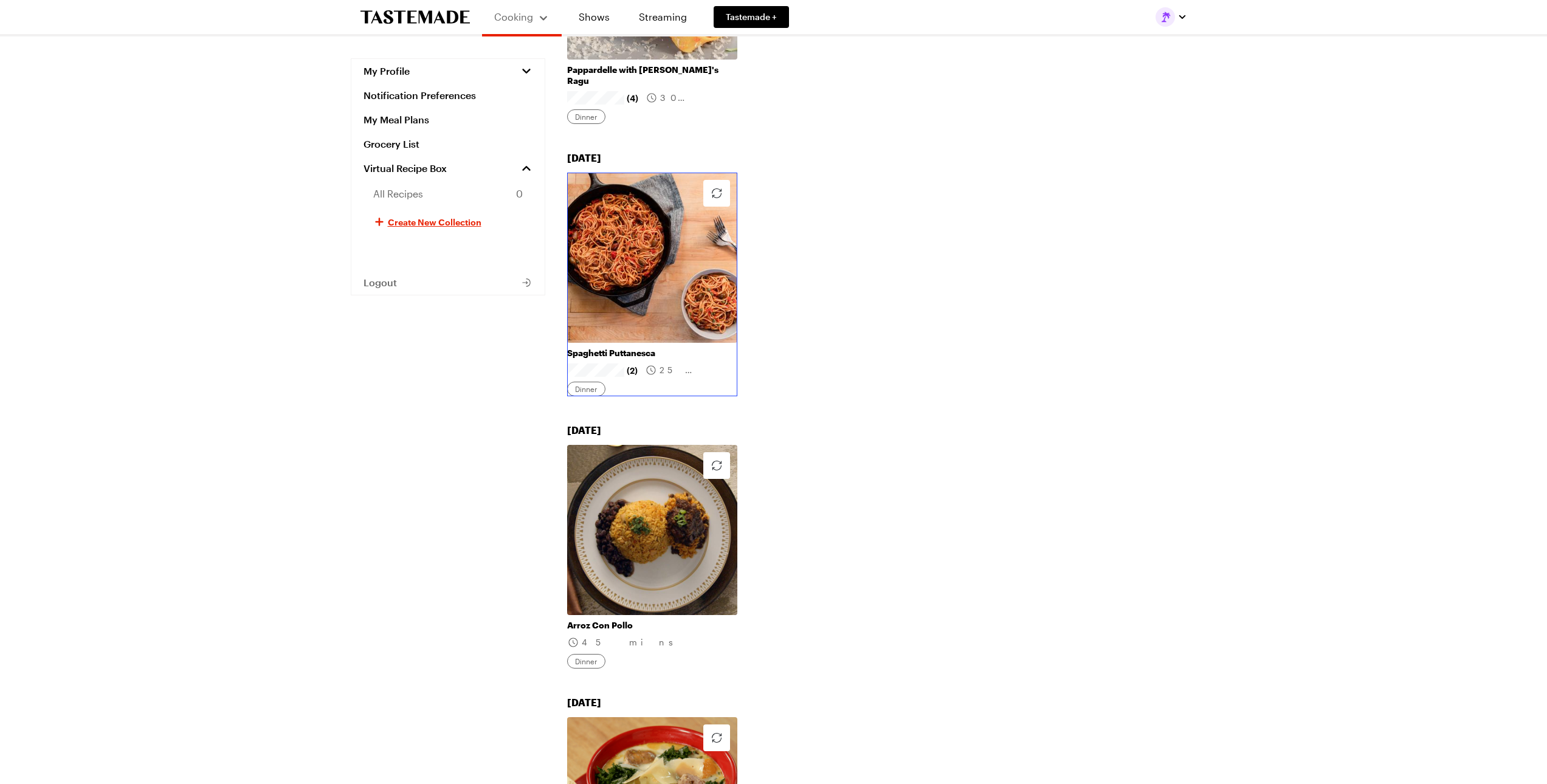
click at [638, 347] on link "Spaghetti Puttanesca" at bounding box center [653, 352] width 170 height 11
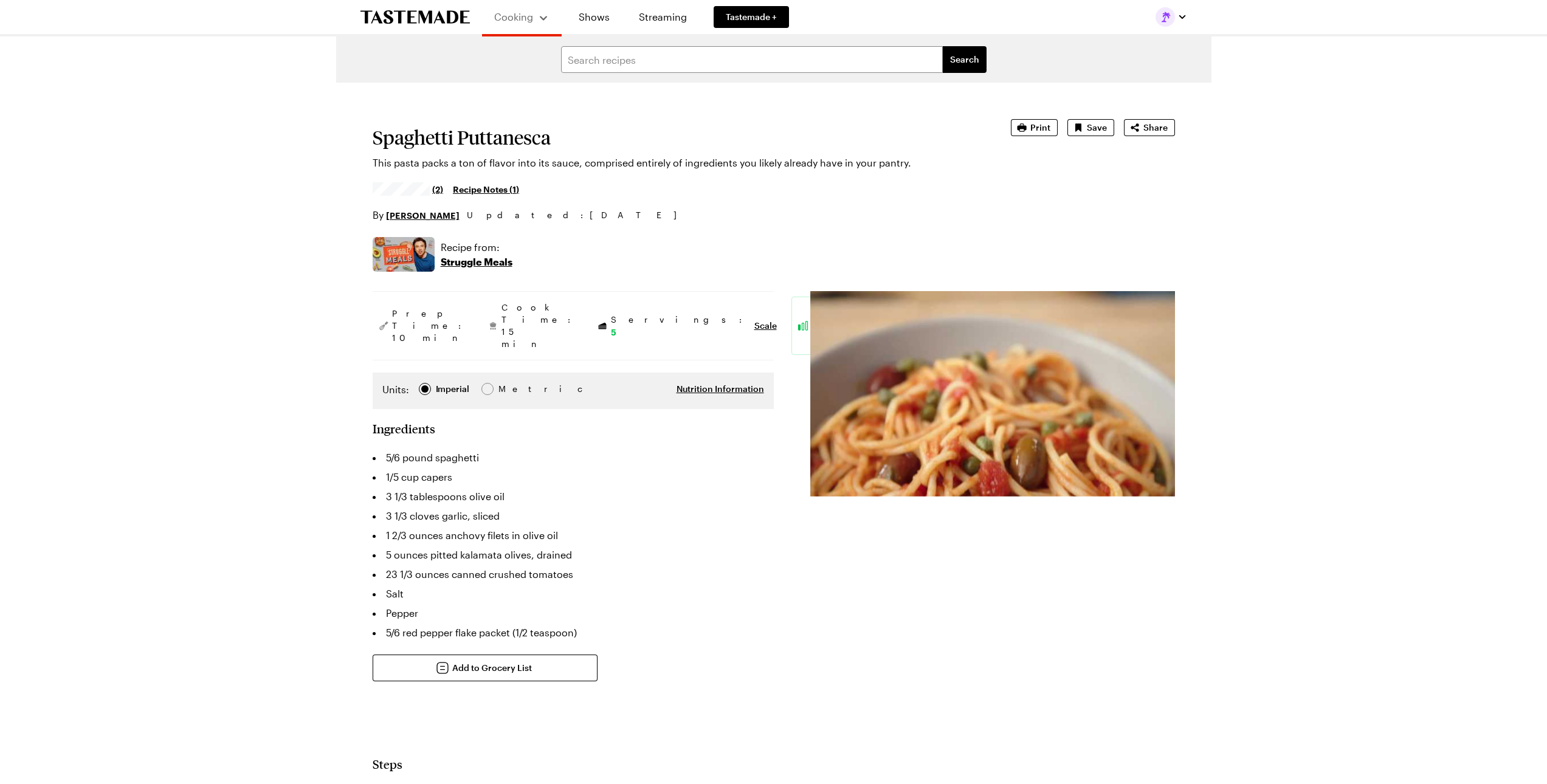
type textarea "x"
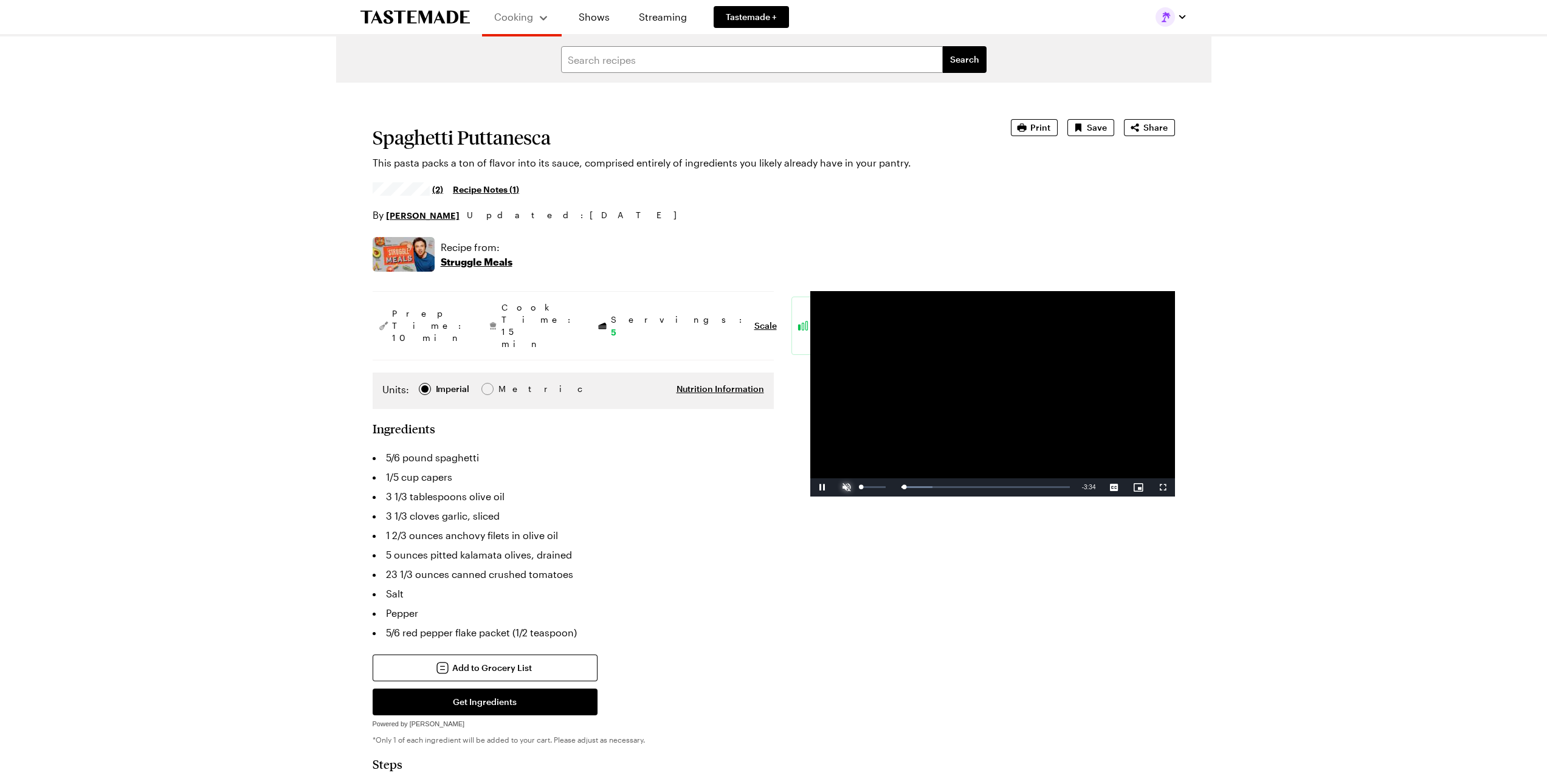
click at [843, 488] on span "Video Player" at bounding box center [847, 488] width 24 height 0
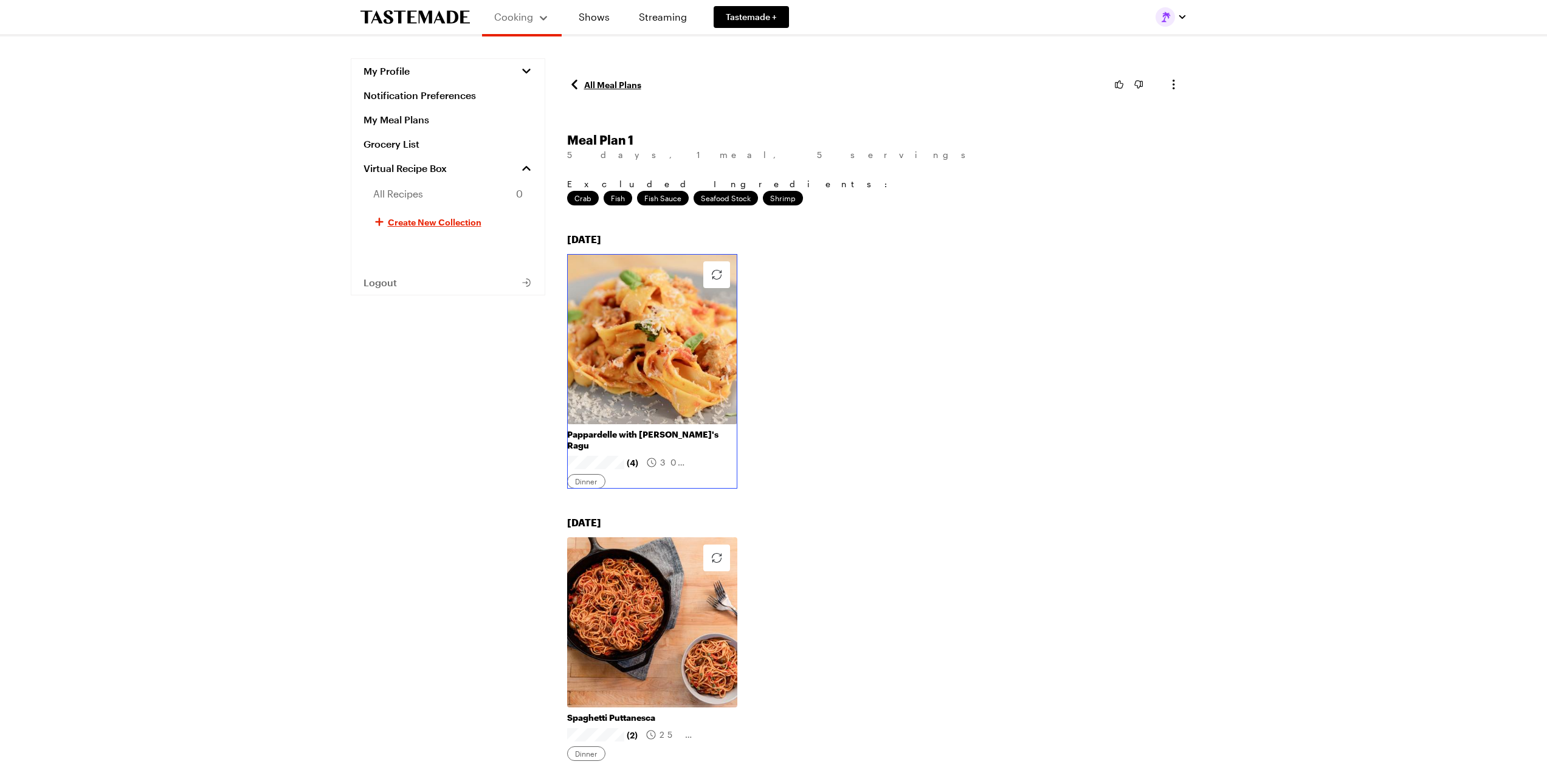
click at [636, 429] on link "Pappardelle with [PERSON_NAME]'s Ragu" at bounding box center [653, 440] width 170 height 22
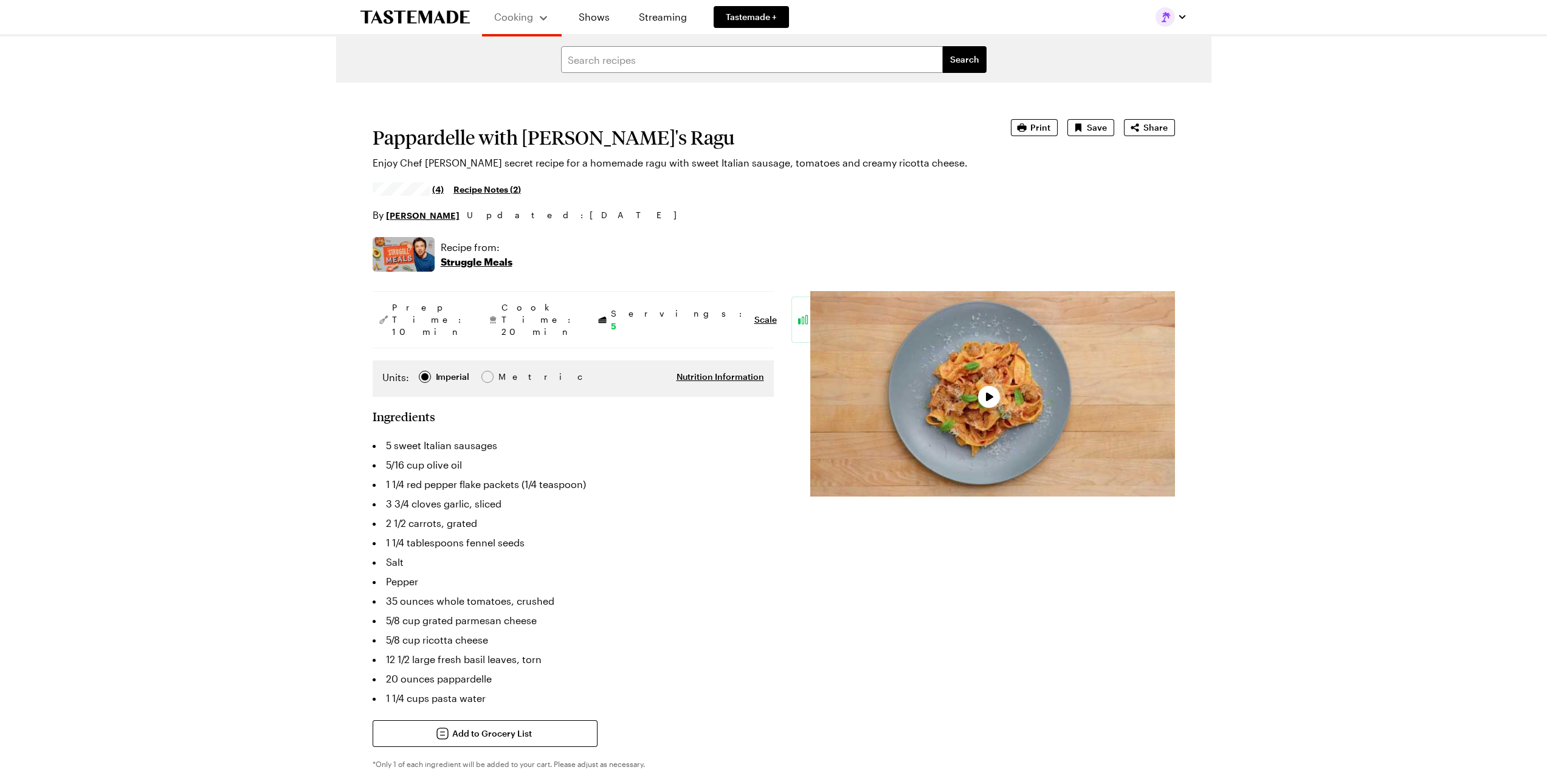
type textarea "x"
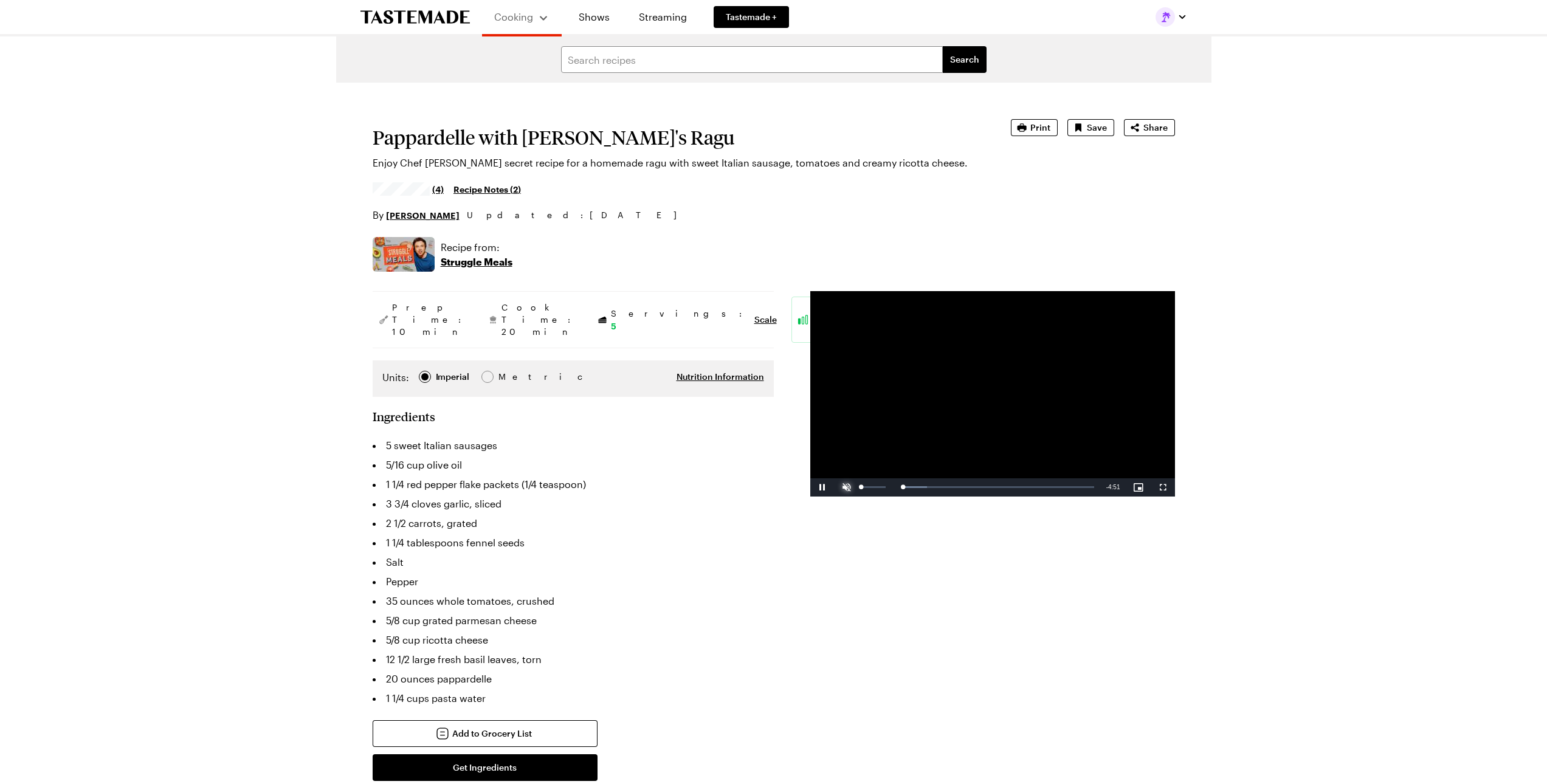
click at [847, 488] on span "Video Player" at bounding box center [847, 488] width 24 height 0
